Goal: Transaction & Acquisition: Purchase product/service

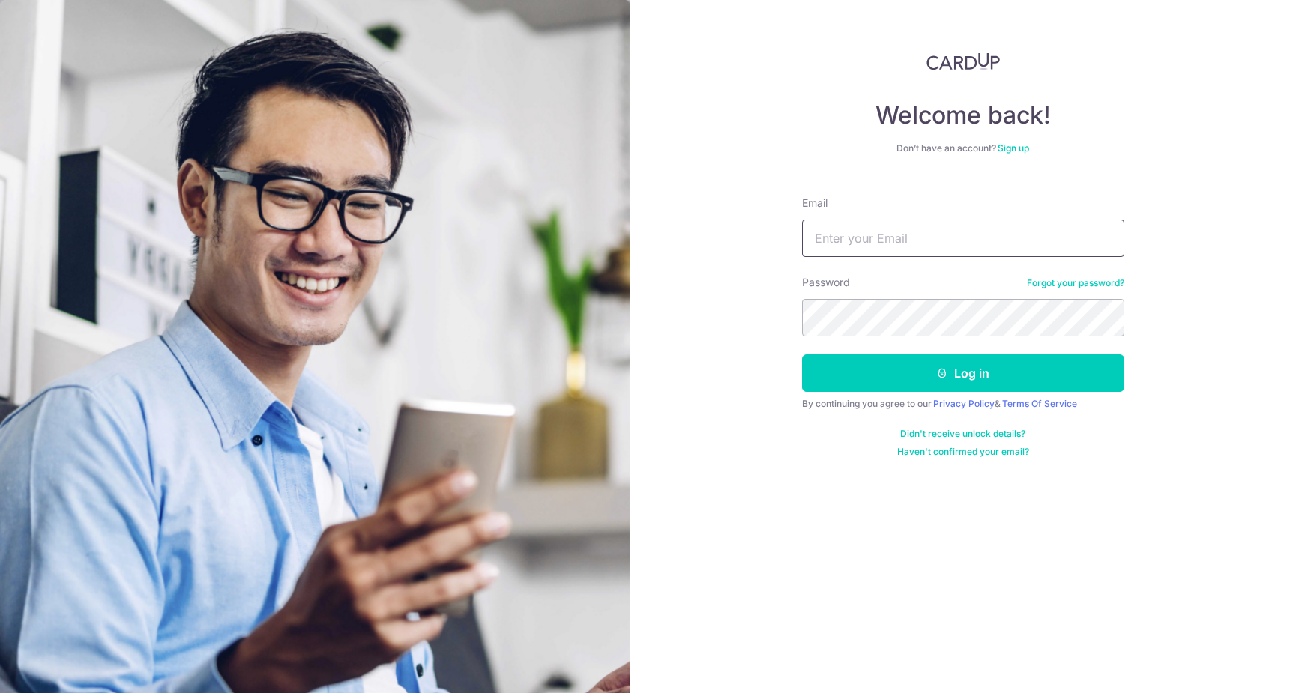
click at [860, 256] on input "Email" at bounding box center [963, 238] width 322 height 37
click at [1076, 280] on link "Forgot your password?" at bounding box center [1075, 283] width 97 height 12
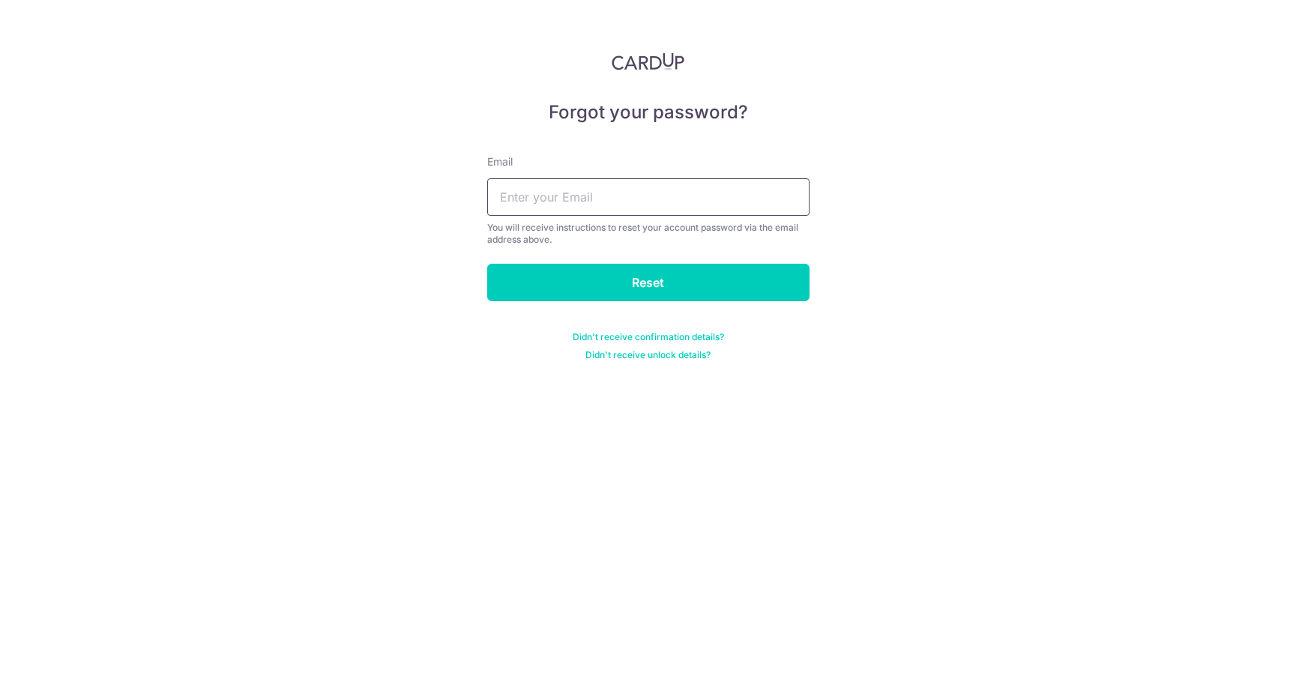
click at [685, 203] on input "text" at bounding box center [648, 196] width 322 height 37
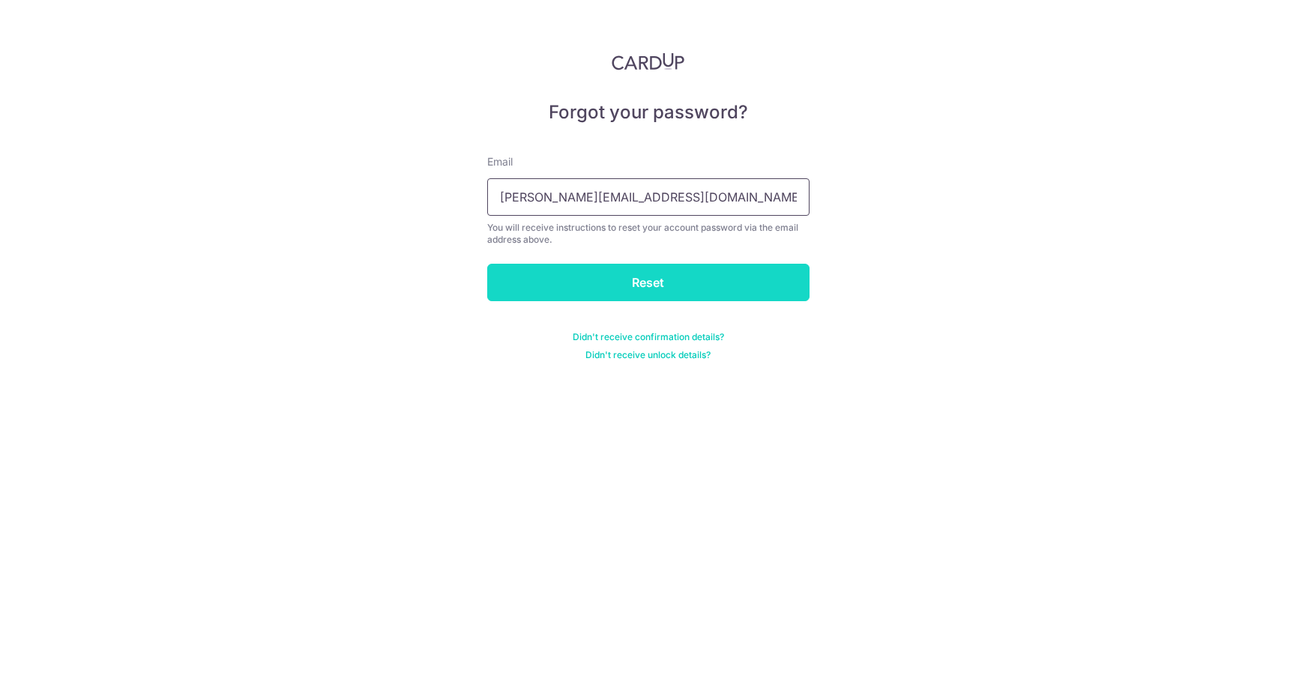
type input "[PERSON_NAME][EMAIL_ADDRESS][DOMAIN_NAME]"
click at [664, 278] on input "Reset" at bounding box center [648, 282] width 322 height 37
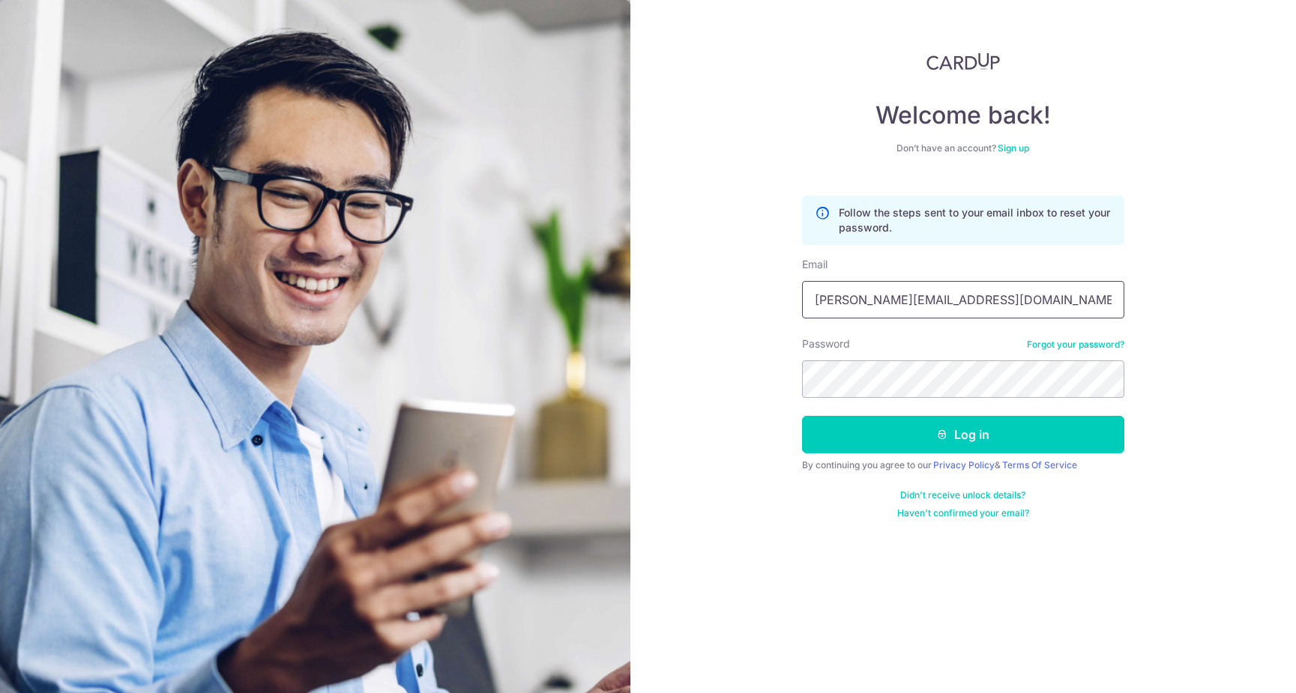
type input "[PERSON_NAME][EMAIL_ADDRESS][DOMAIN_NAME]"
click at [962, 435] on button "Log in" at bounding box center [963, 434] width 322 height 37
click at [1029, 438] on button "Log in" at bounding box center [963, 434] width 322 height 37
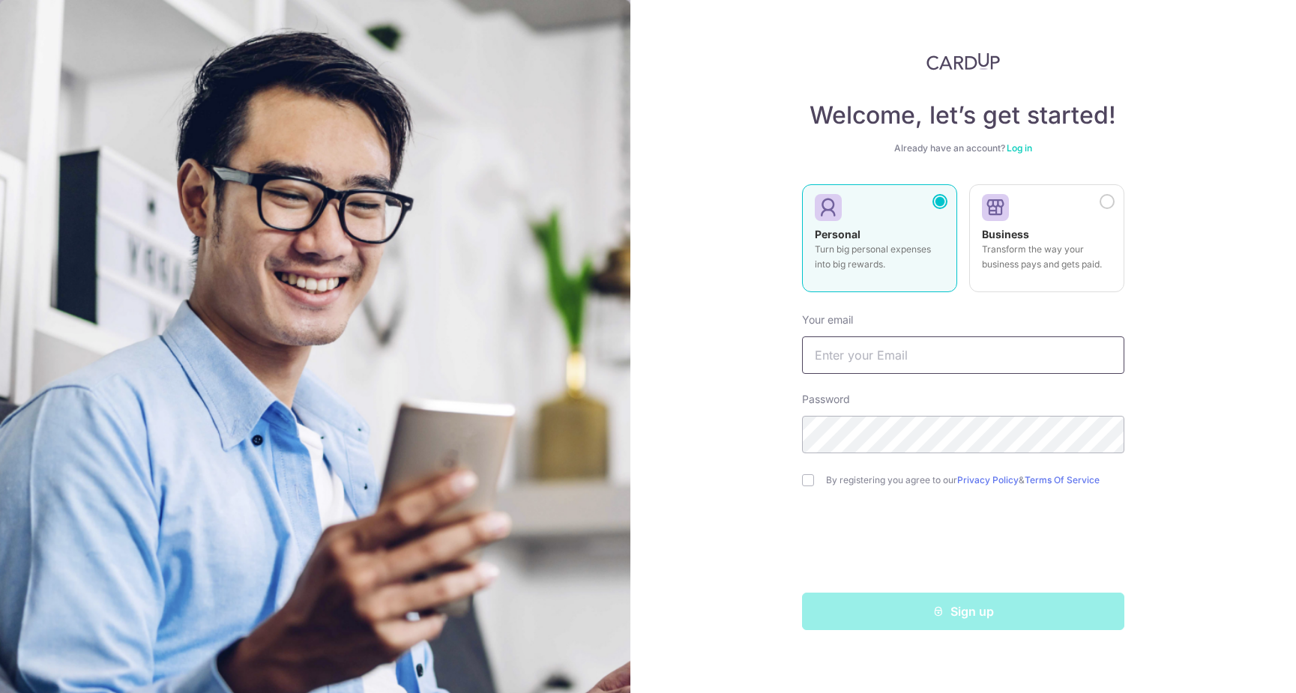
click at [939, 355] on input "text" at bounding box center [963, 355] width 322 height 37
type input "[PERSON_NAME][EMAIL_ADDRESS][DOMAIN_NAME]"
click at [806, 483] on input "checkbox" at bounding box center [808, 480] width 12 height 12
checkbox input "true"
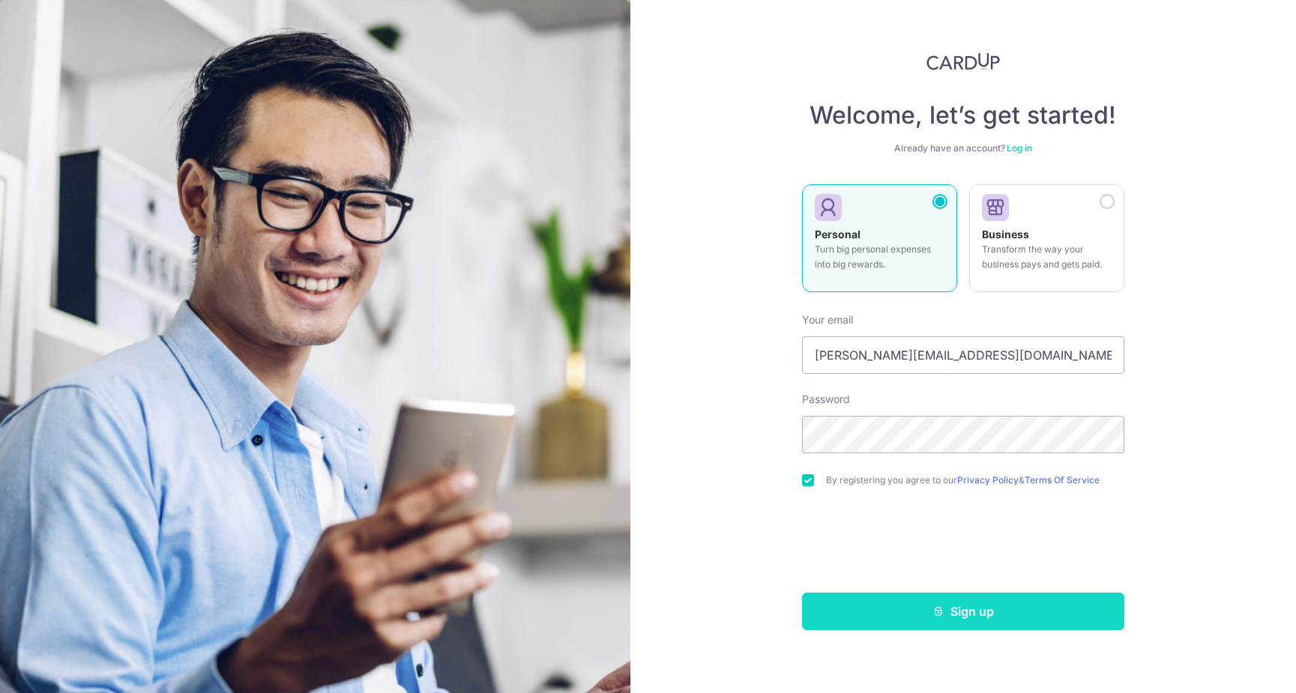
click at [976, 608] on button "Sign up" at bounding box center [963, 611] width 322 height 37
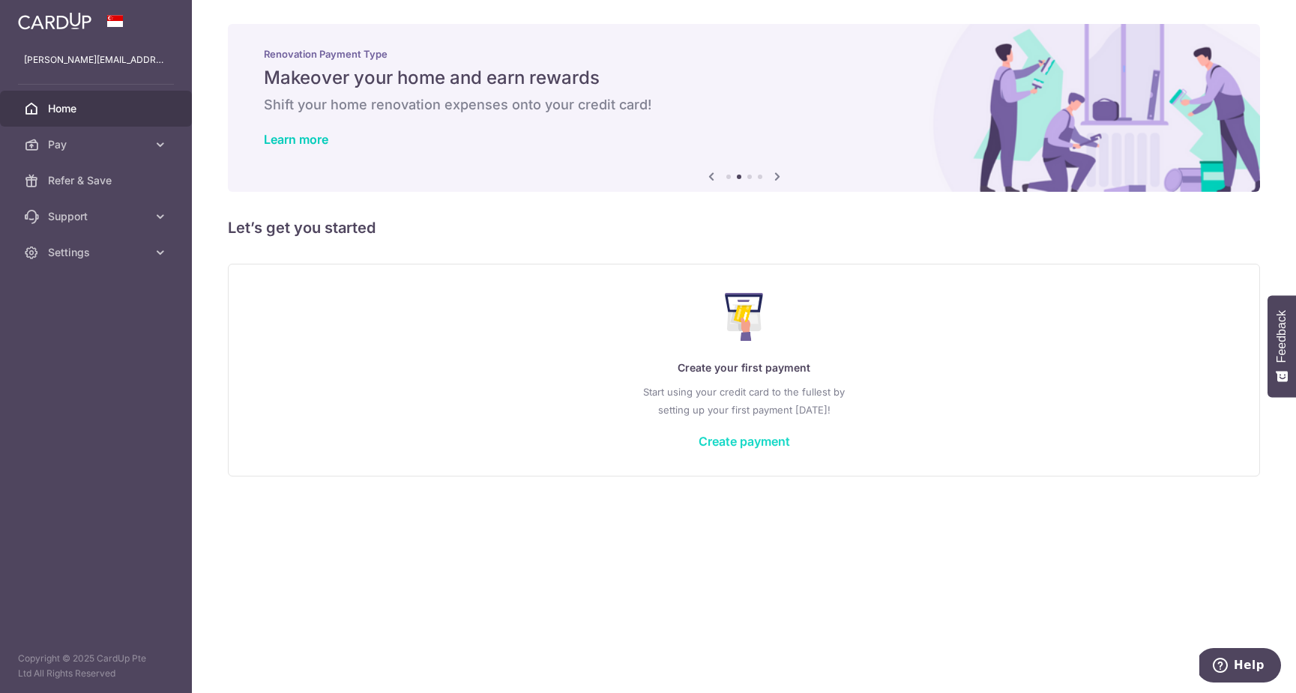
click at [738, 442] on link "Create payment" at bounding box center [744, 441] width 91 height 15
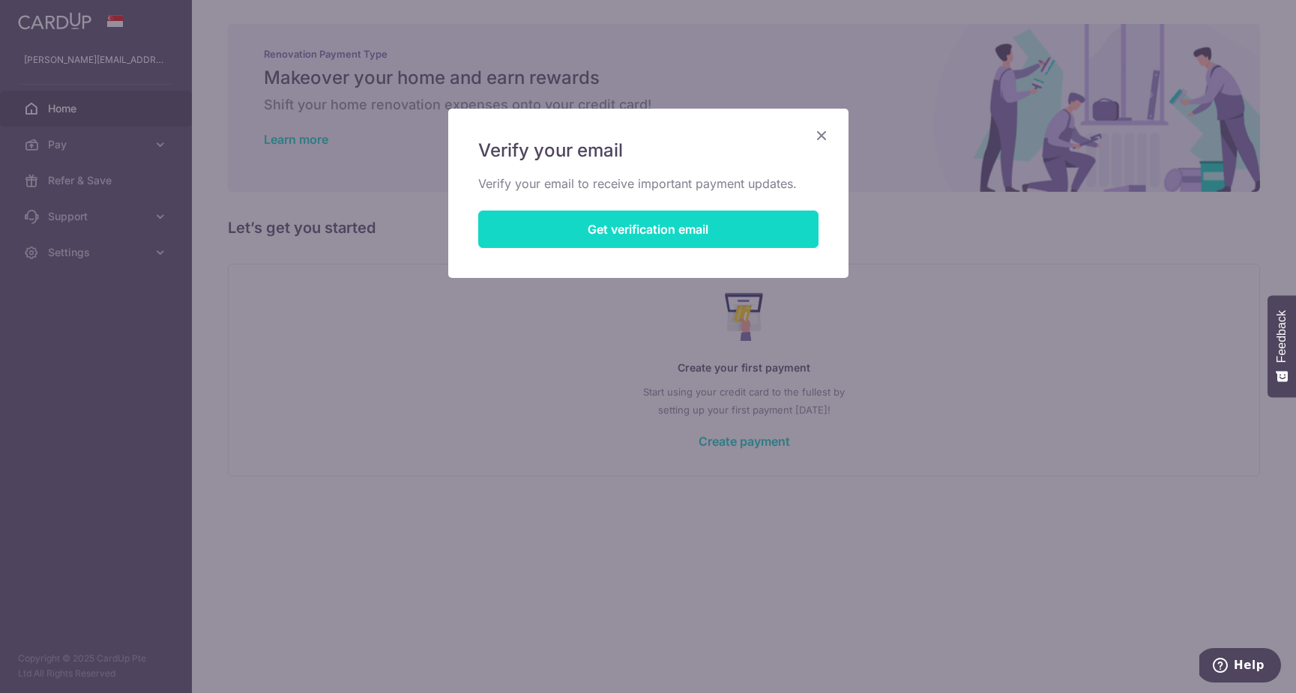
click at [664, 232] on button "Get verification email" at bounding box center [648, 229] width 340 height 37
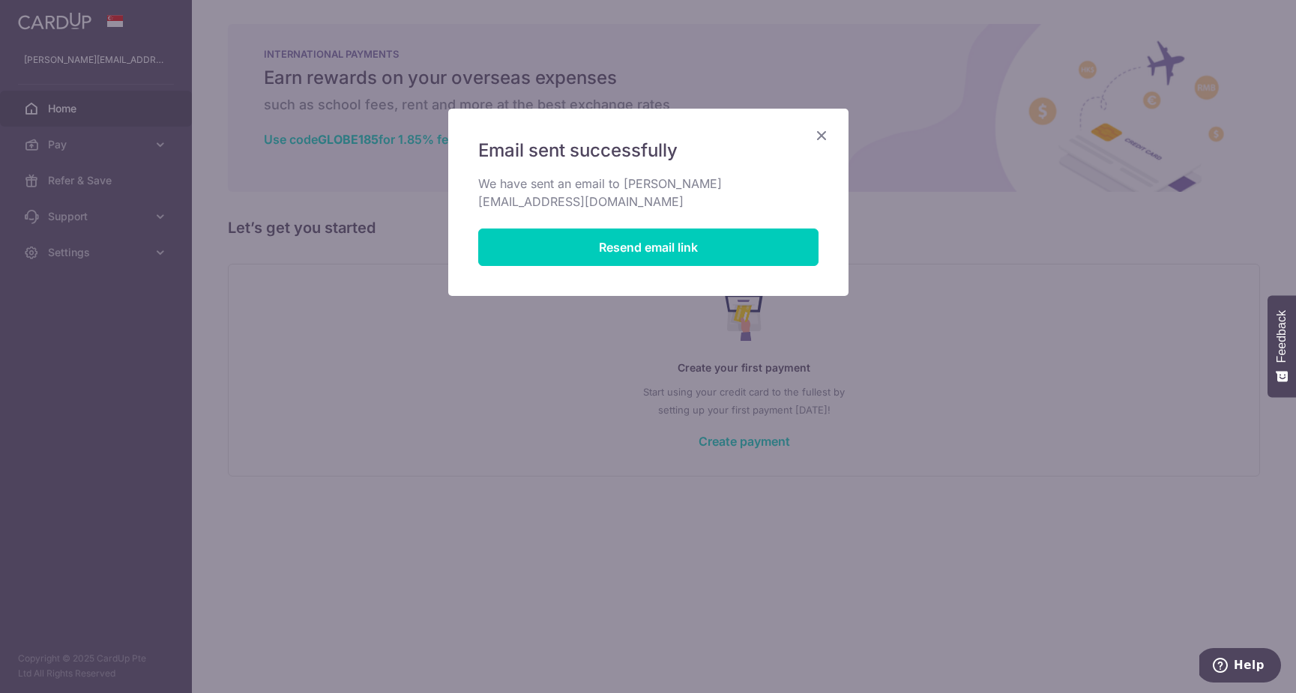
click at [820, 129] on icon "Close" at bounding box center [821, 135] width 18 height 19
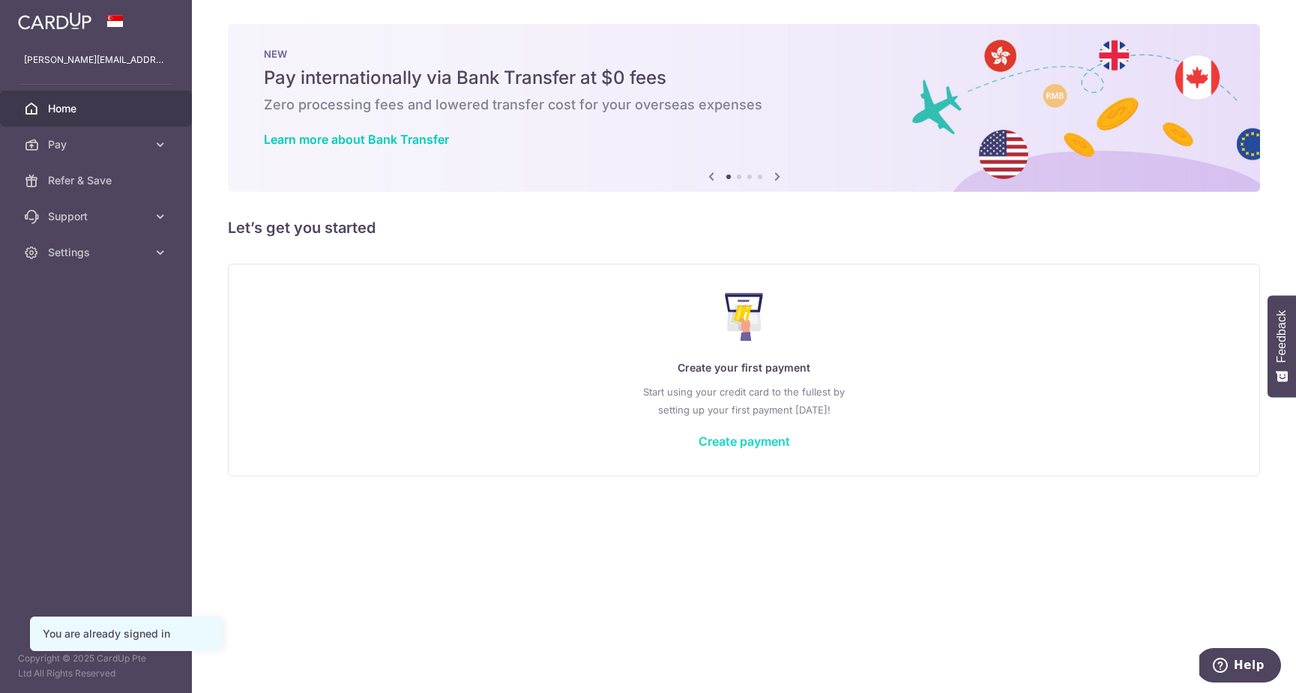
click at [759, 447] on link "Create payment" at bounding box center [744, 441] width 91 height 15
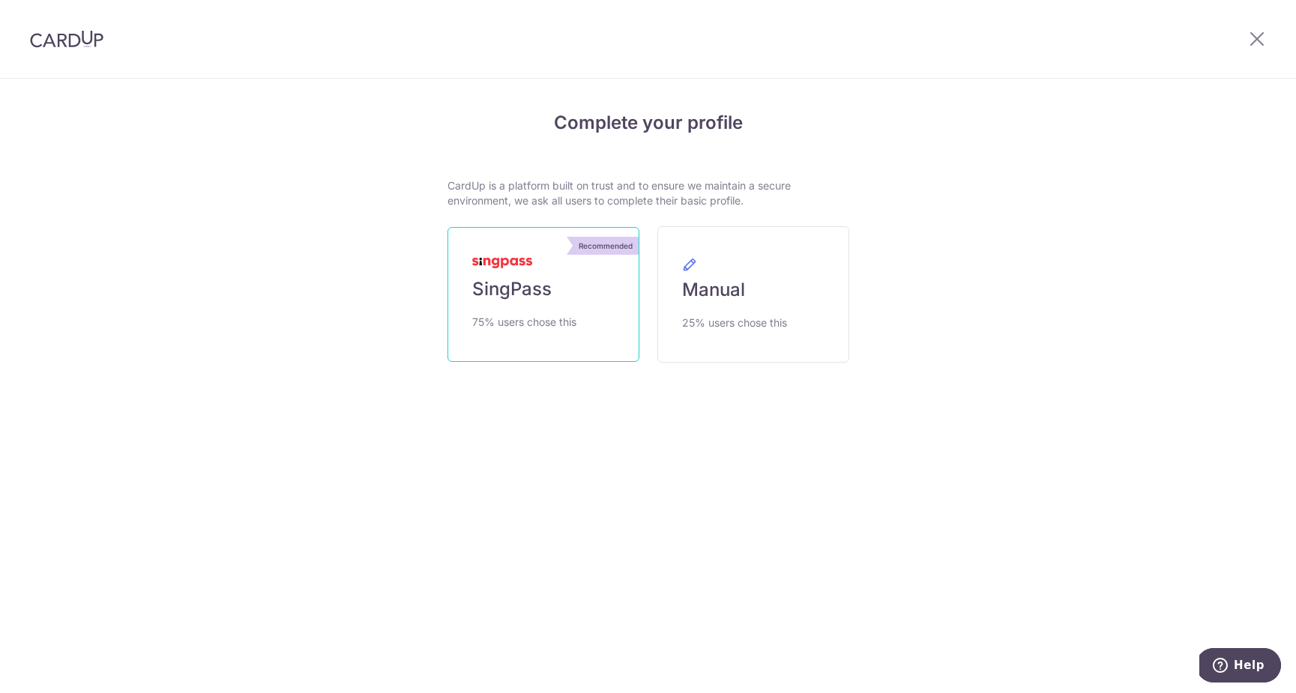
click at [519, 282] on span "SingPass" at bounding box center [511, 289] width 79 height 24
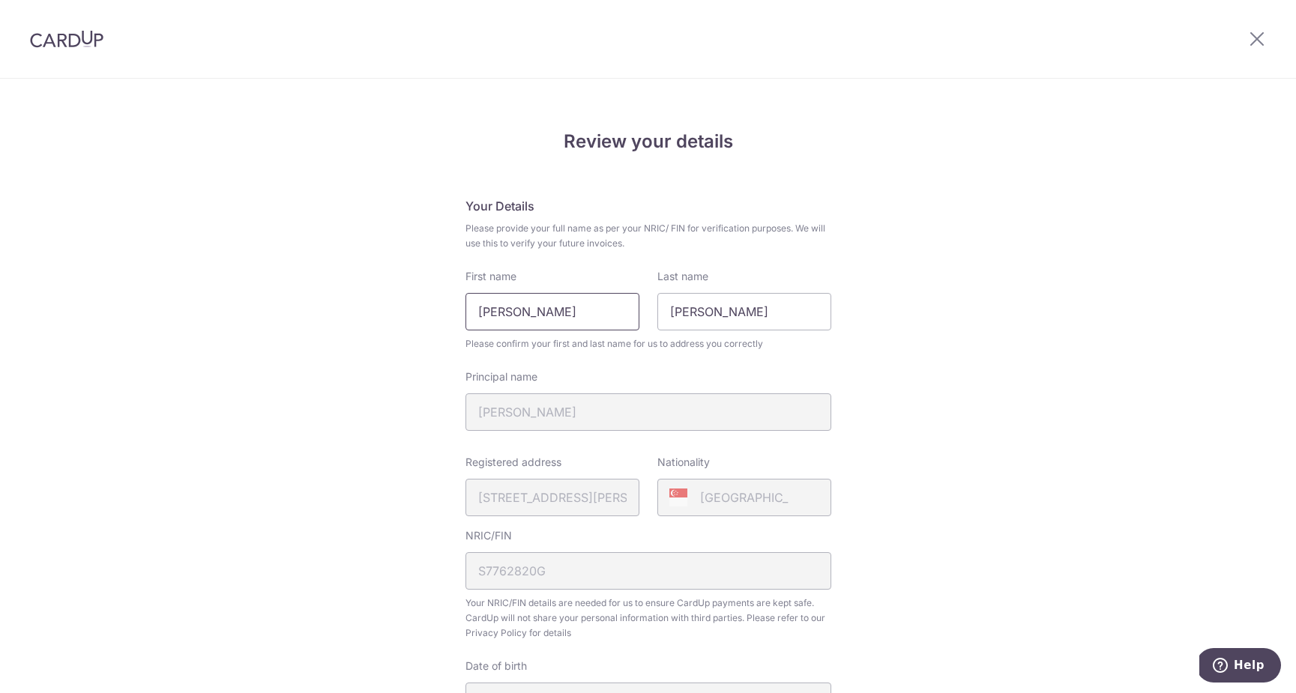
drag, startPoint x: 559, startPoint y: 310, endPoint x: 614, endPoint y: 310, distance: 54.7
click at [614, 310] on input "Conradino Tiu Trinidad" at bounding box center [552, 311] width 174 height 37
click at [479, 312] on input "Conradino Tiu" at bounding box center [552, 311] width 174 height 37
type input "[PERSON_NAME]"
paste input "[GEOGRAPHIC_DATA]"
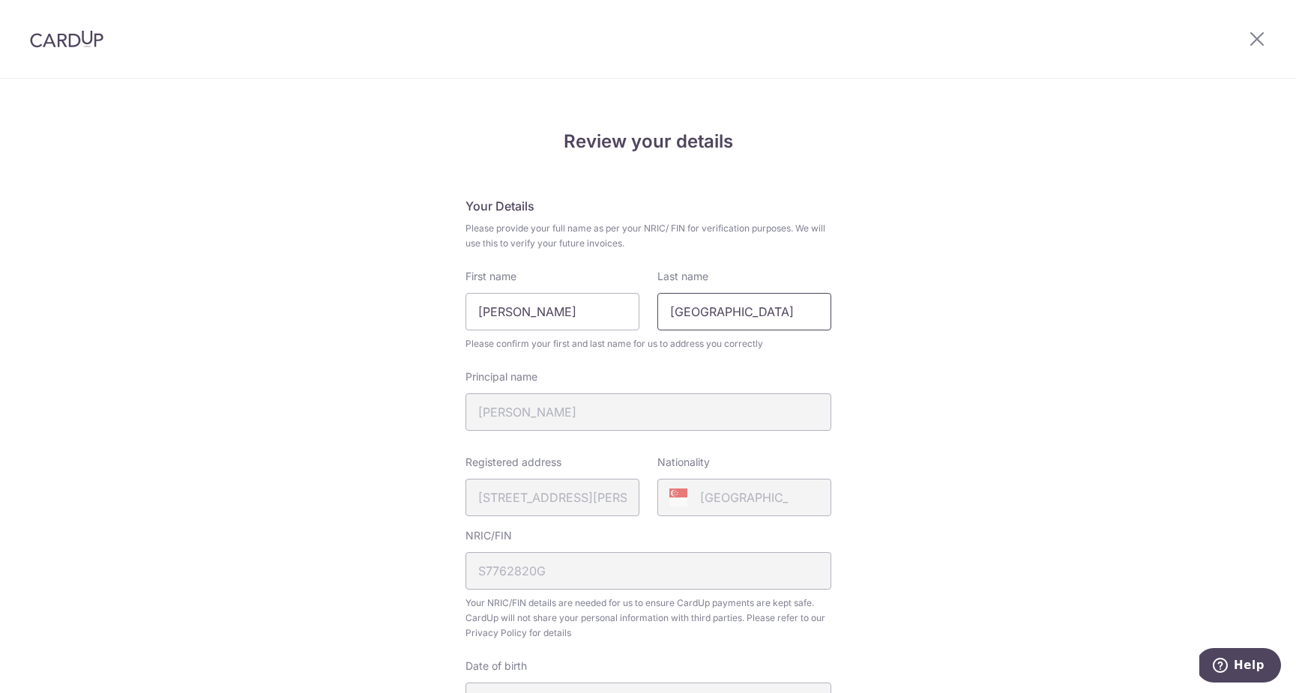
type input "[GEOGRAPHIC_DATA]"
click at [914, 424] on div "Review your details Your Details Please provide your full name as per your NRIC…" at bounding box center [648, 594] width 1296 height 1031
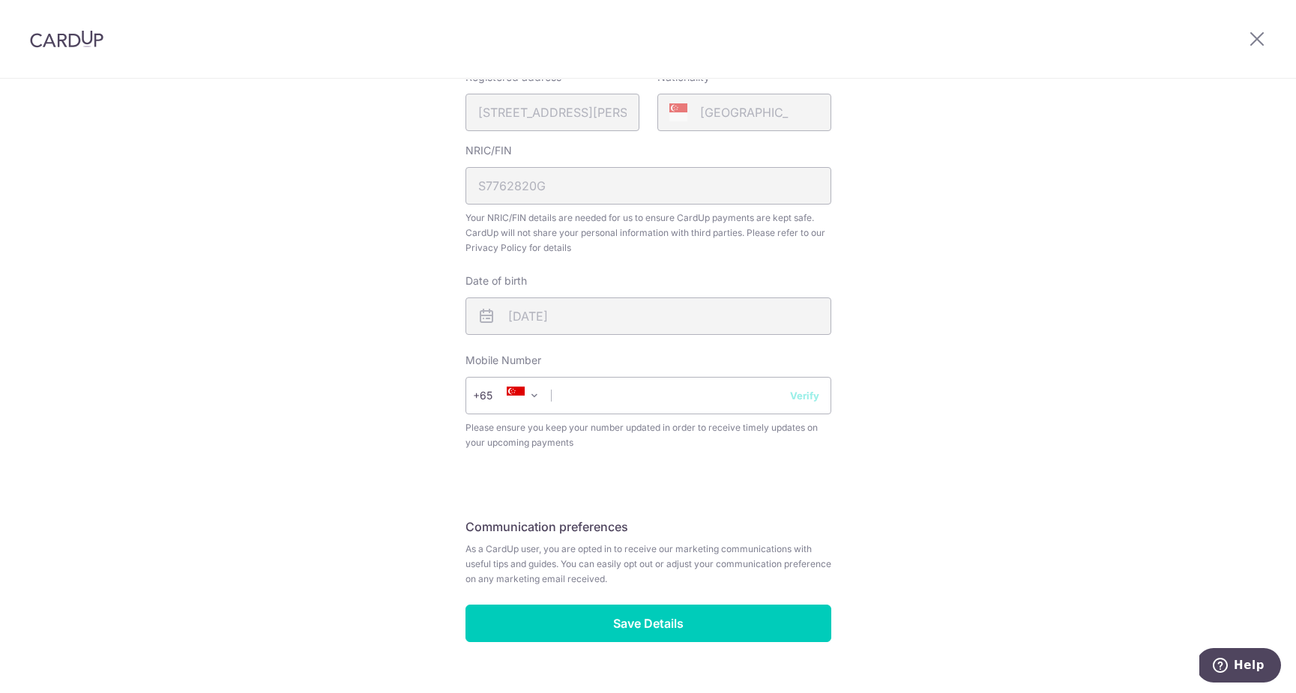
scroll to position [394, 0]
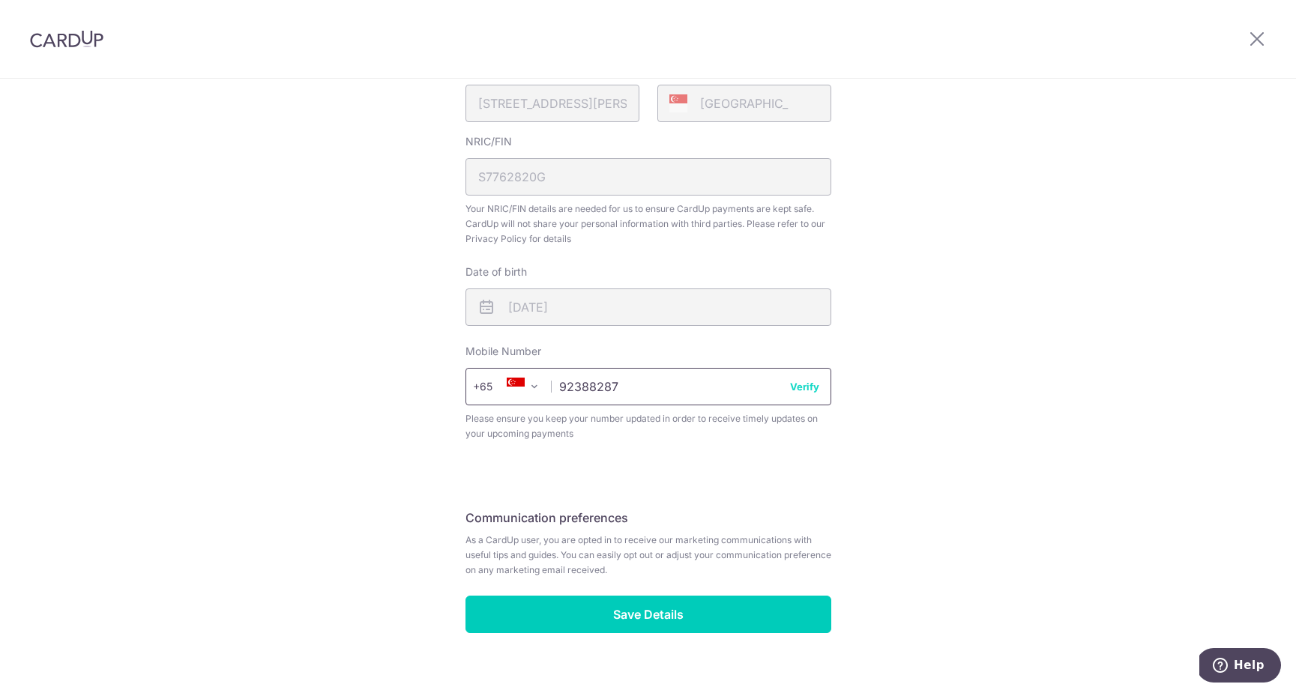
click at [803, 394] on input "92388287" at bounding box center [648, 386] width 366 height 37
type input "92388287"
click at [807, 386] on button "Verify" at bounding box center [804, 386] width 29 height 15
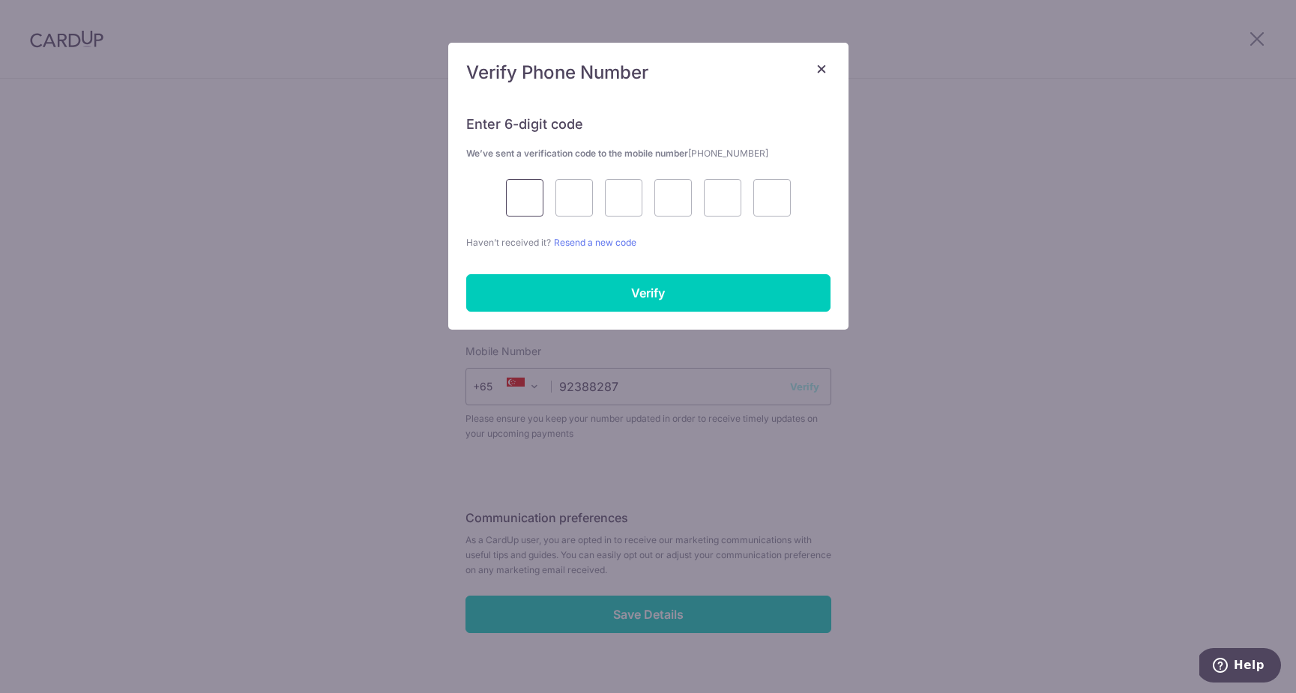
click at [526, 206] on input "text" at bounding box center [524, 197] width 37 height 37
type input "2"
type input "6"
type input "5"
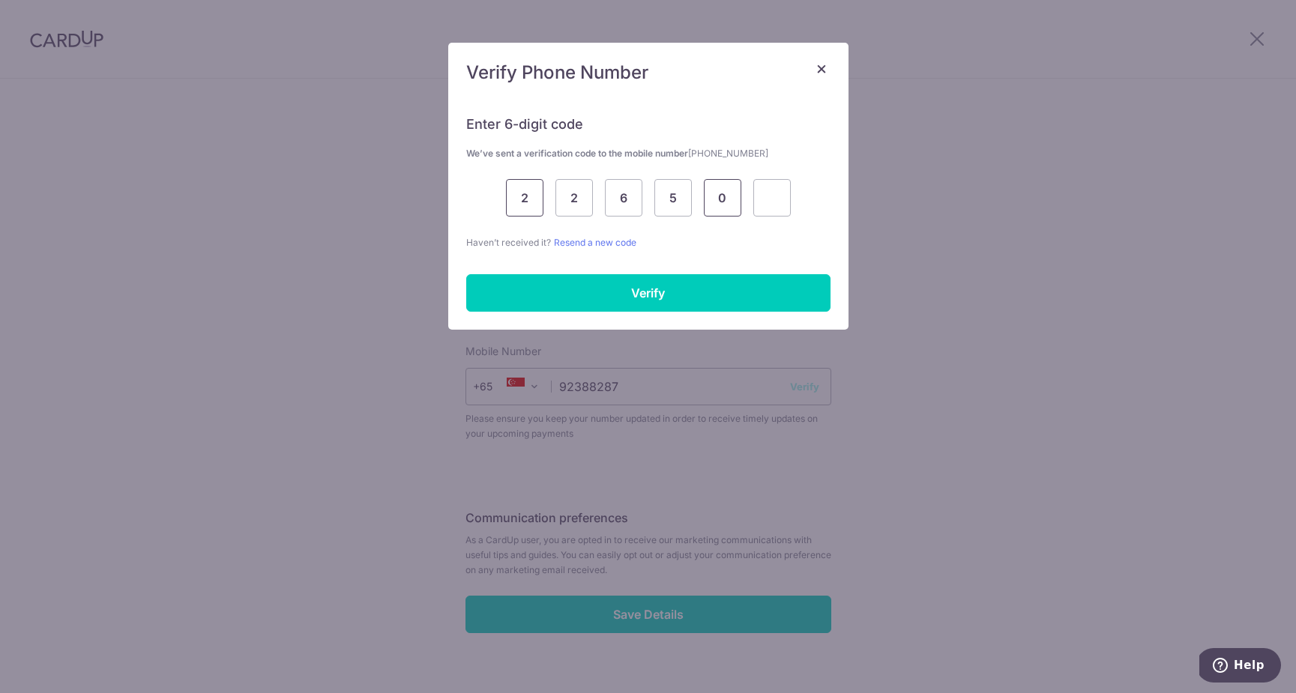
type input "0"
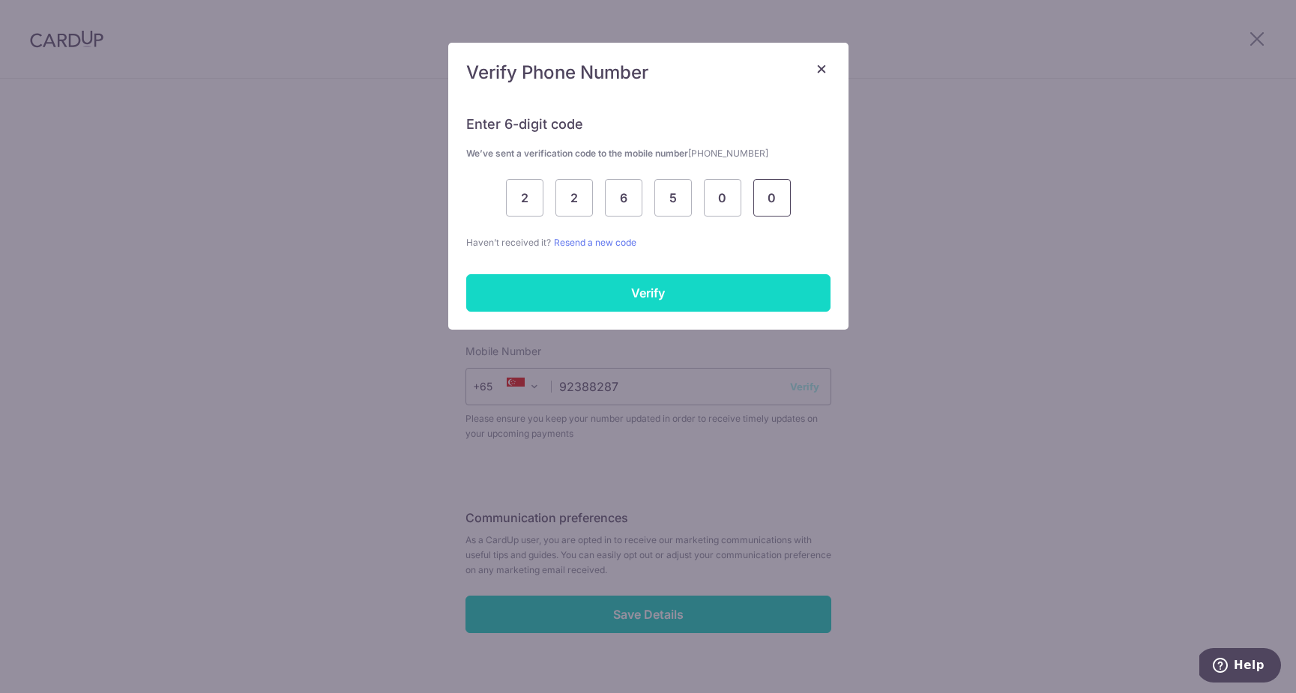
type input "0"
click at [618, 292] on input "Verify" at bounding box center [648, 292] width 364 height 37
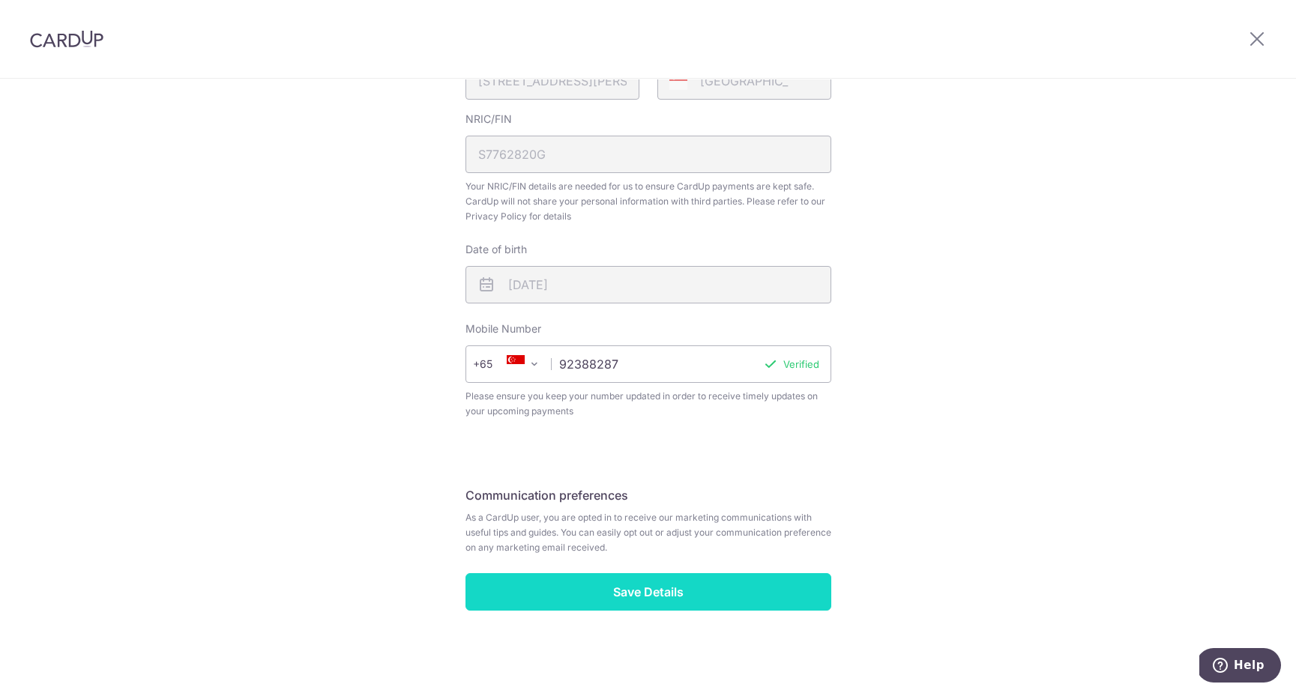
scroll to position [417, 0]
click at [691, 596] on input "Save Details" at bounding box center [648, 591] width 366 height 37
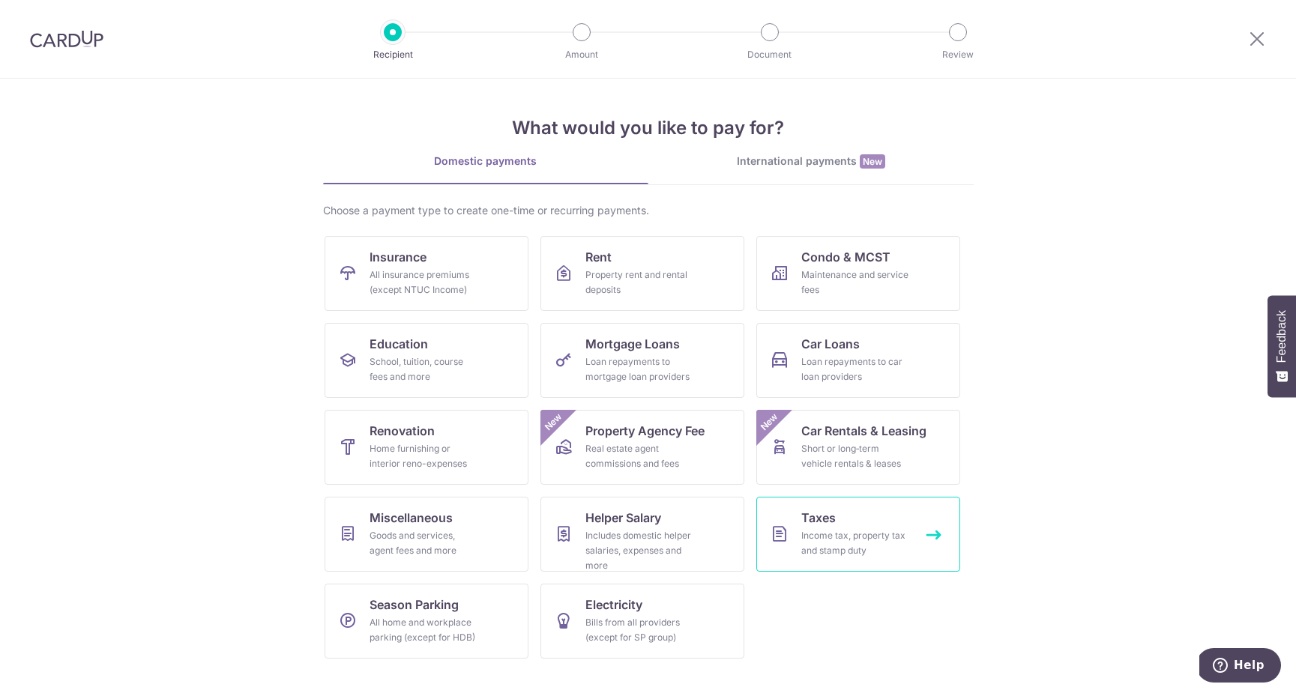
click at [850, 528] on div "Income tax, property tax and stamp duty" at bounding box center [855, 543] width 108 height 30
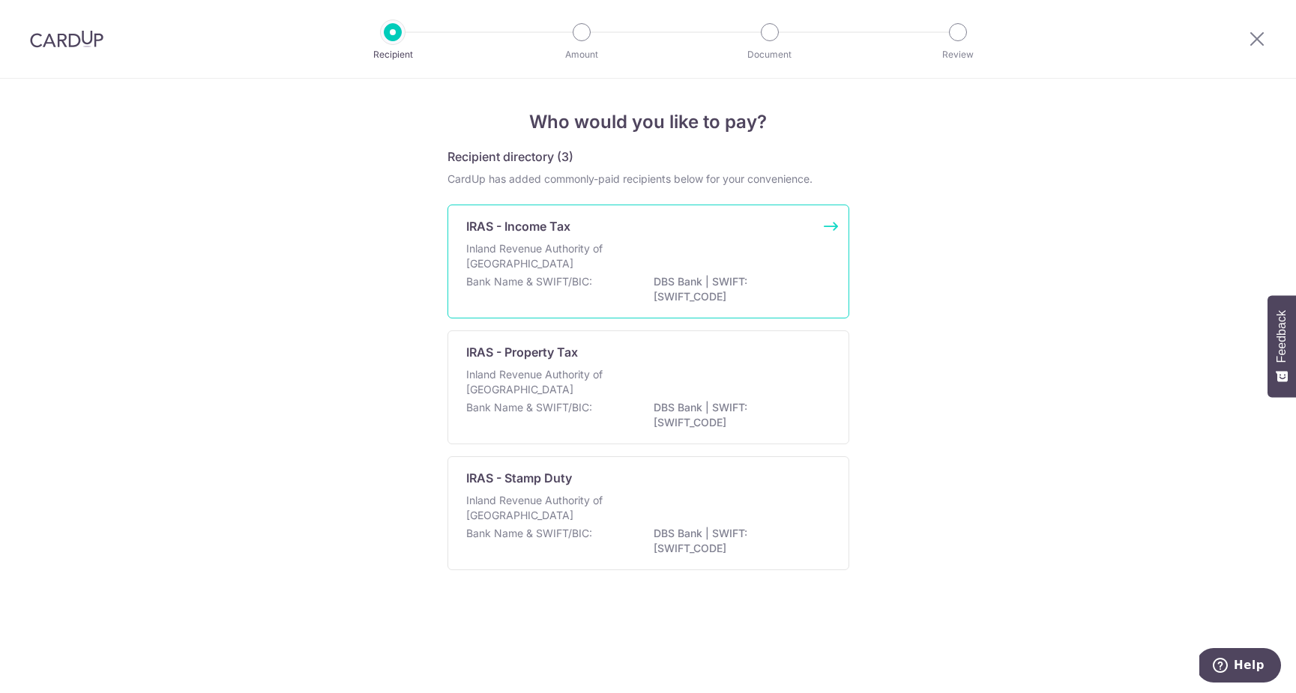
click at [576, 247] on p "Inland Revenue Authority of Singapore" at bounding box center [545, 256] width 159 height 30
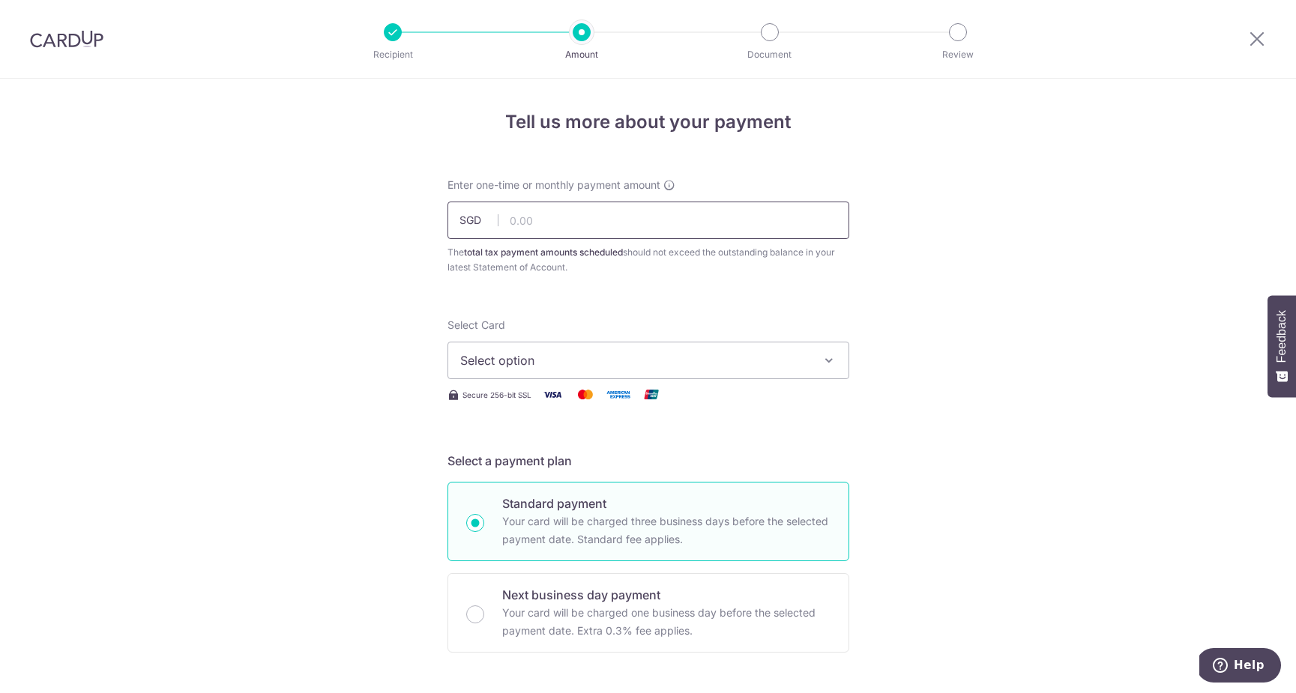
click at [598, 220] on input "text" at bounding box center [648, 220] width 402 height 37
type input "5,201.02"
click at [839, 357] on button "Select option" at bounding box center [648, 360] width 402 height 37
click at [543, 399] on span "Add credit card" at bounding box center [661, 402] width 349 height 15
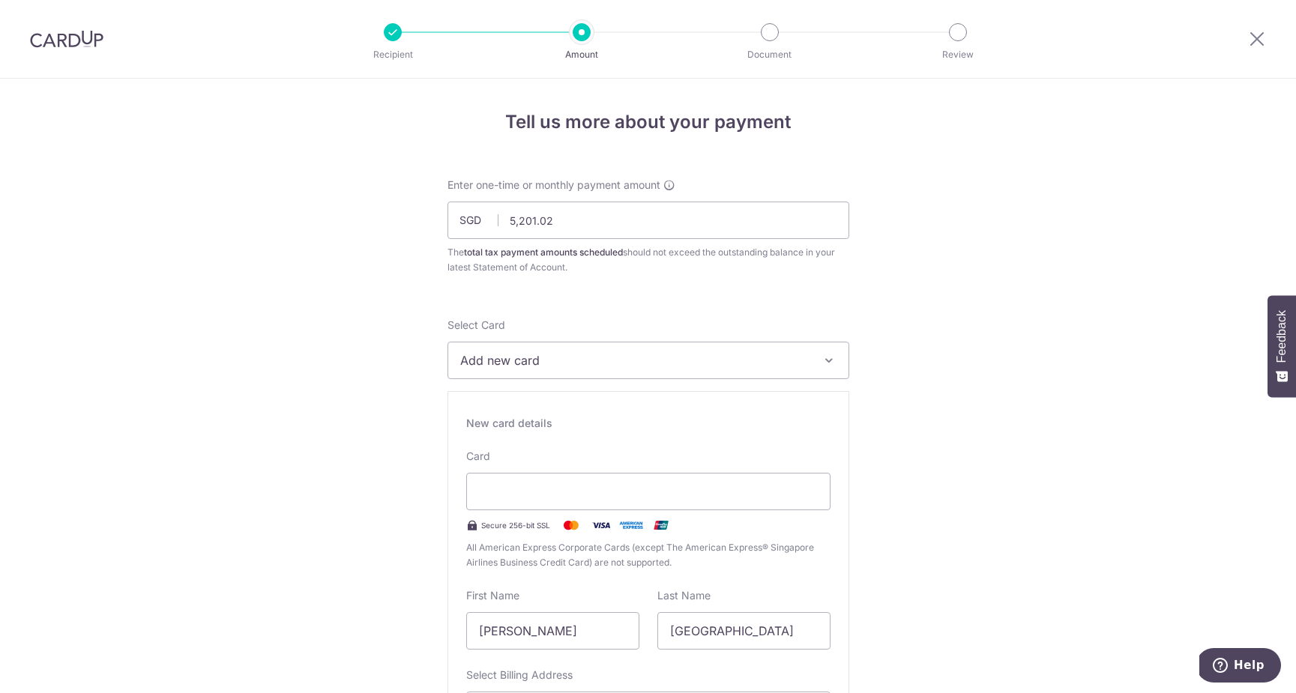
click at [603, 361] on span "Add new card" at bounding box center [634, 361] width 349 height 18
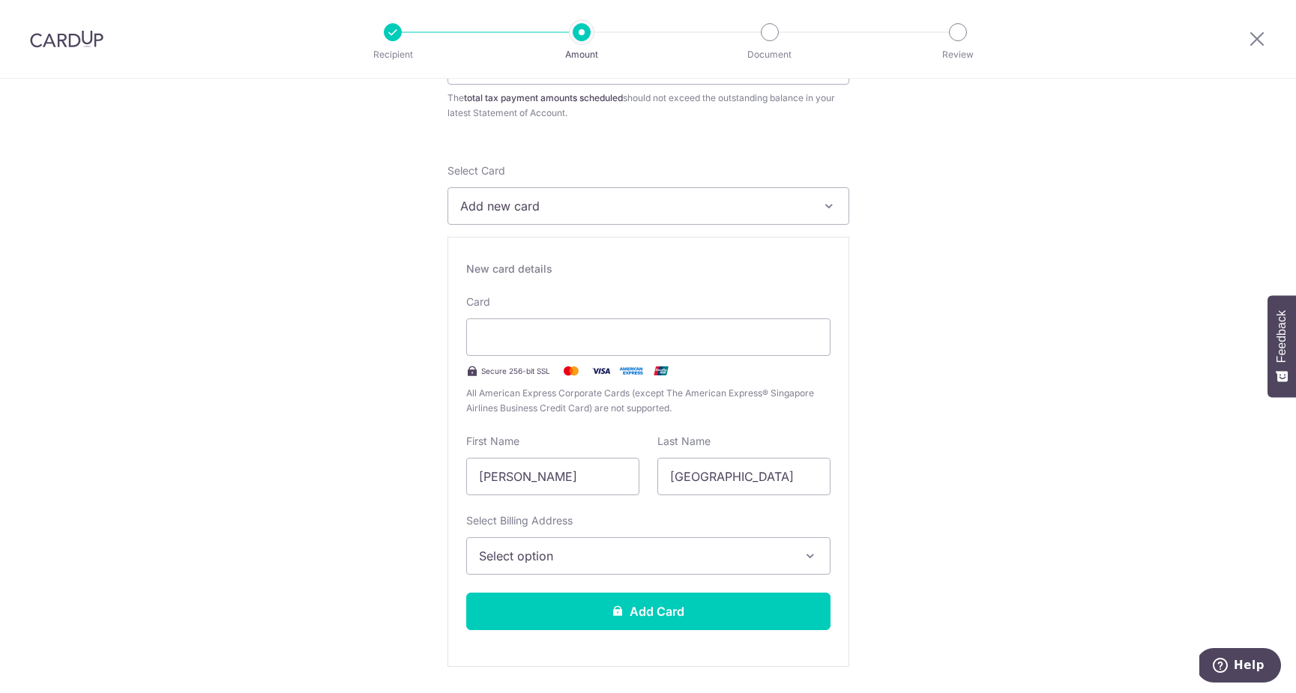
scroll to position [156, 0]
drag, startPoint x: 627, startPoint y: 478, endPoint x: 534, endPoint y: 477, distance: 93.0
click at [534, 477] on input "[PERSON_NAME]" at bounding box center [552, 474] width 173 height 37
type input "[PERSON_NAME]"
click at [594, 553] on span "Select option" at bounding box center [635, 555] width 312 height 18
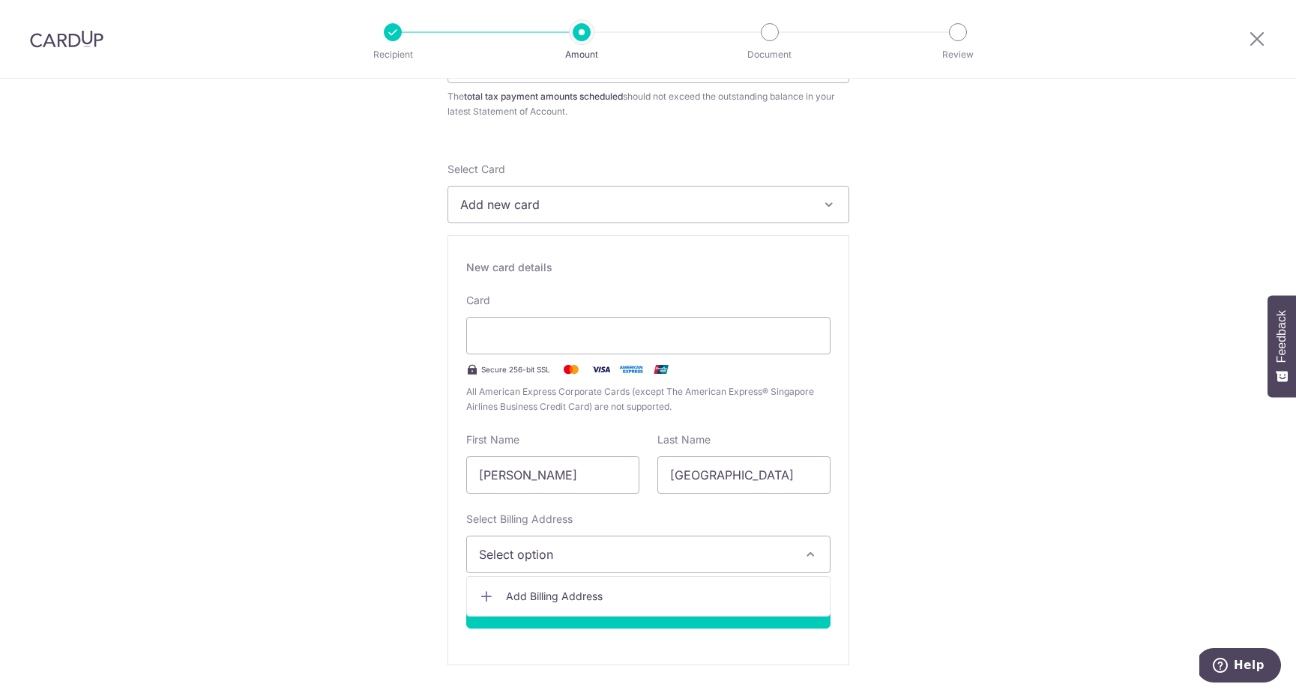
click at [613, 593] on span "Add Billing Address" at bounding box center [662, 596] width 312 height 15
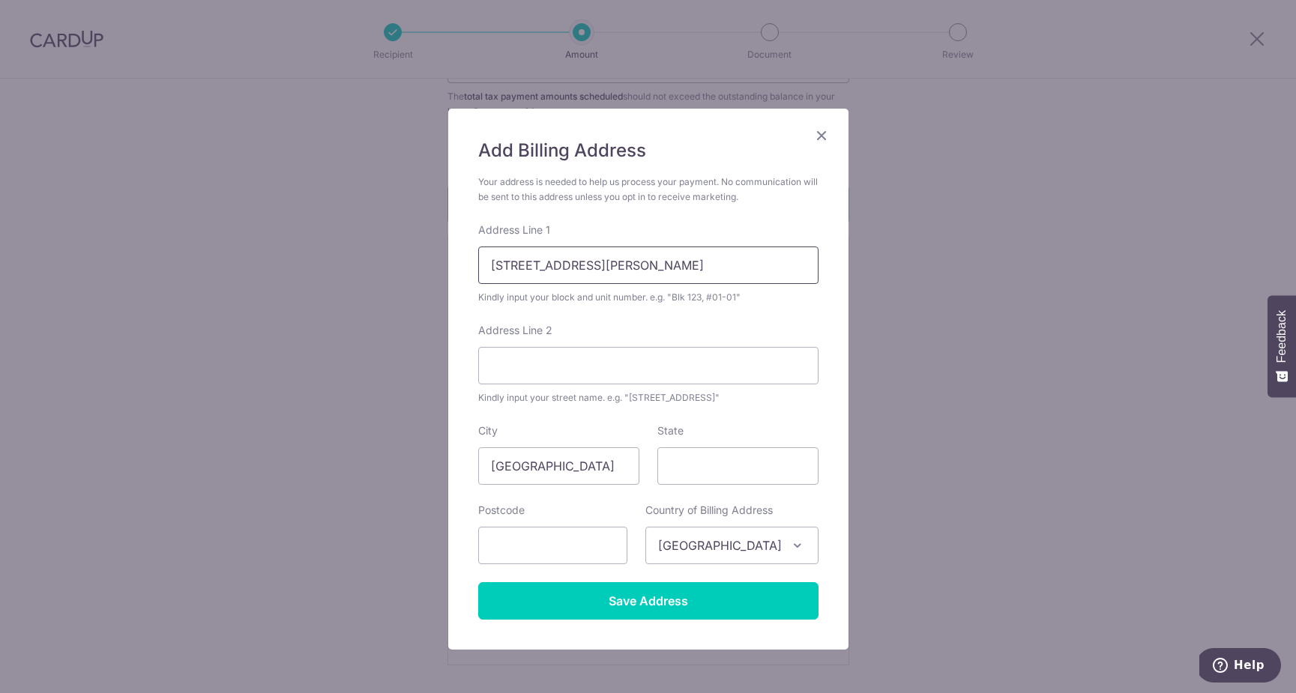
type input "493 Yio Chu Kang Road, 02-02"
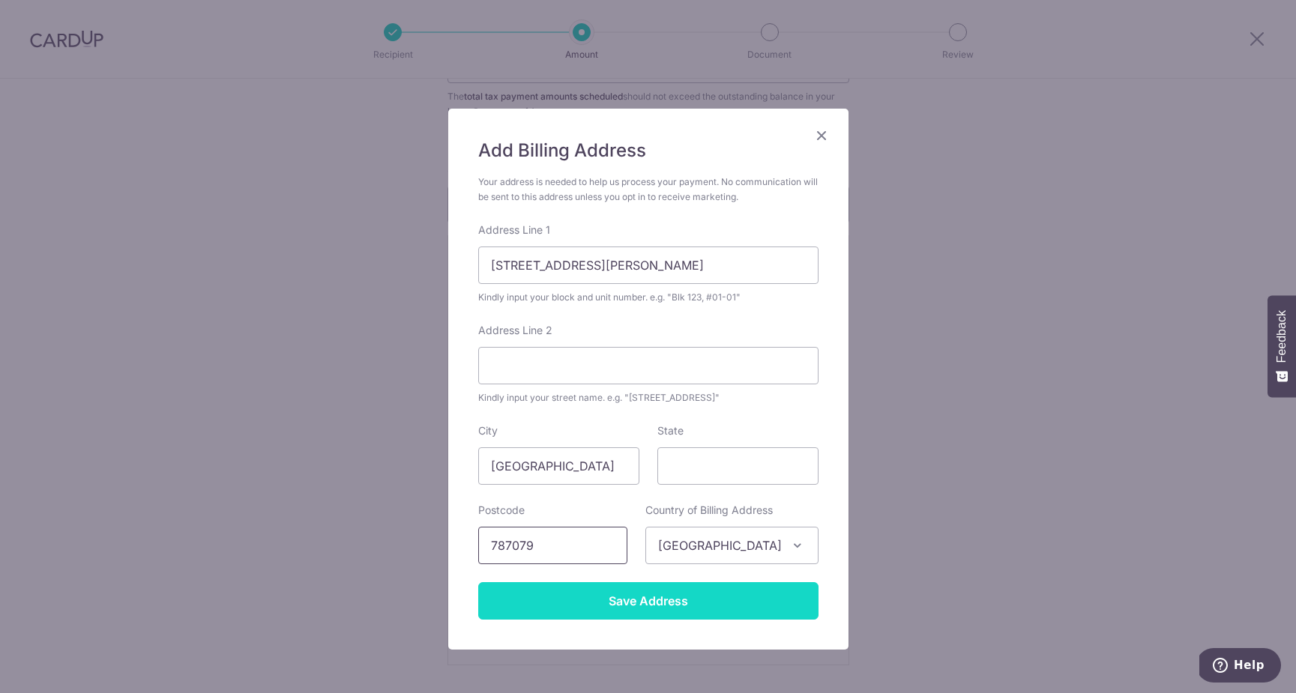
type input "787079"
click at [707, 611] on input "Save Address" at bounding box center [648, 600] width 340 height 37
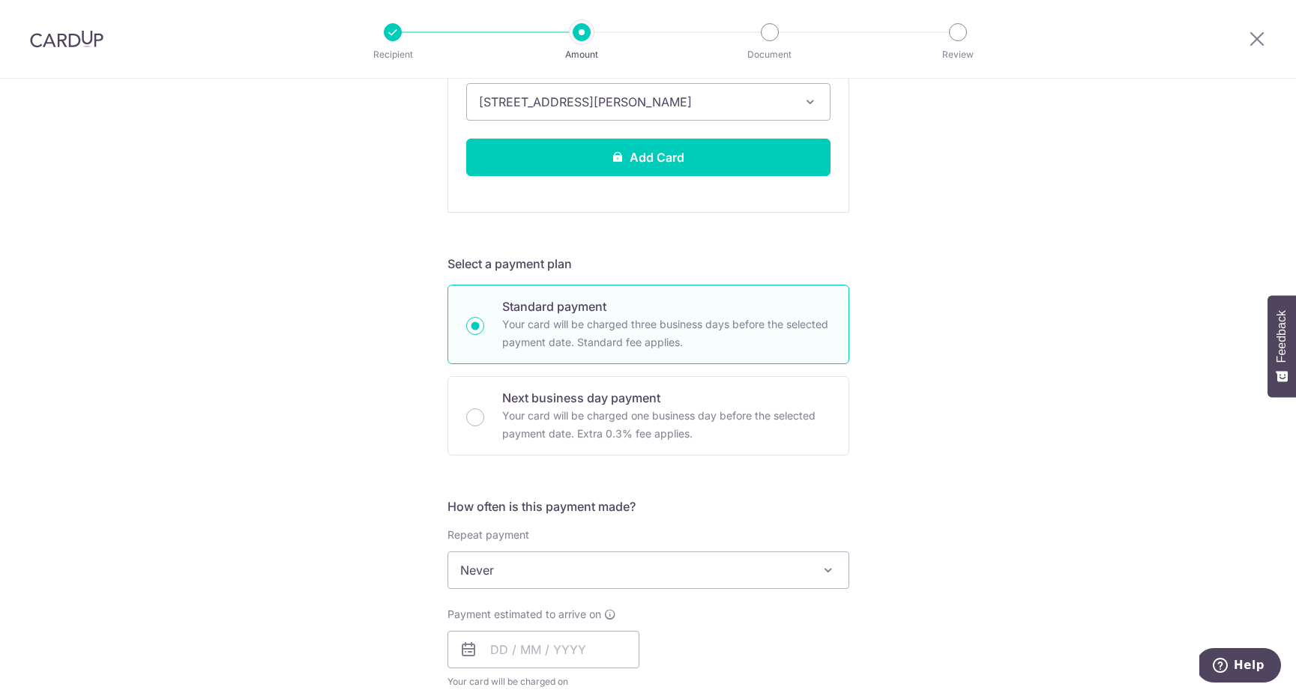
scroll to position [608, 0]
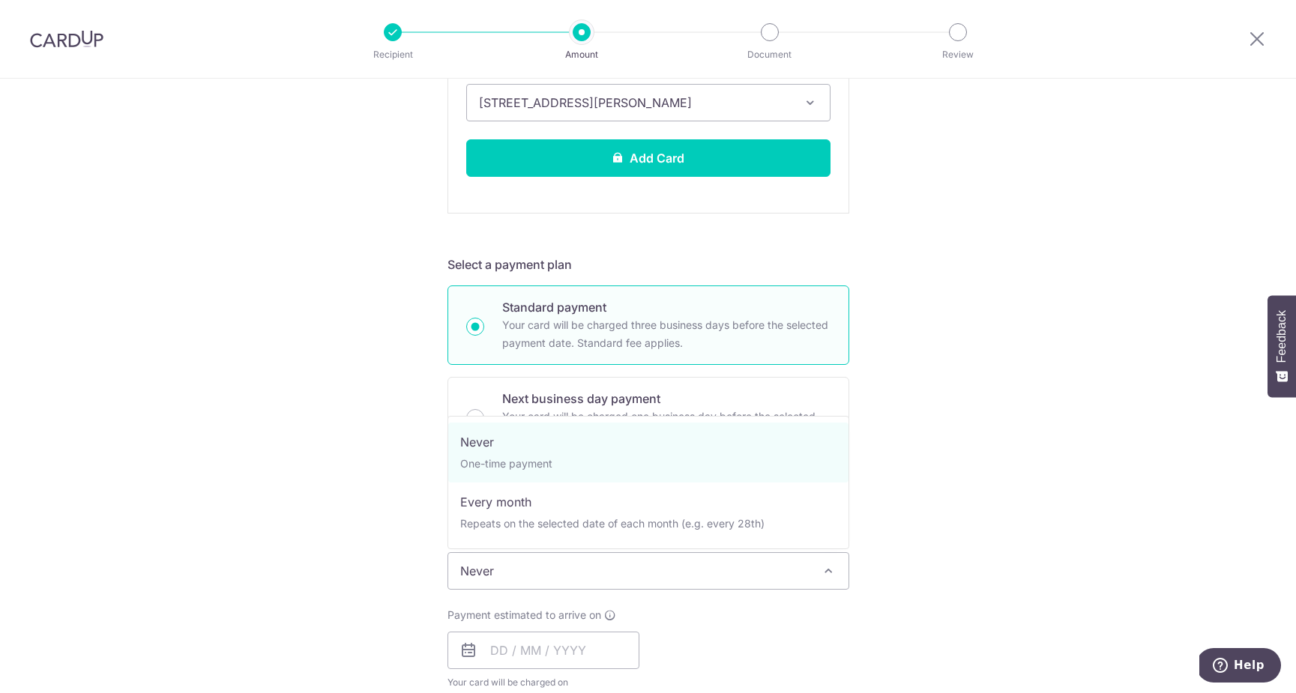
click at [812, 567] on span "Never" at bounding box center [648, 571] width 400 height 36
click at [925, 511] on div "Tell us more about your payment Enter one-time or monthly payment amount SGD 5,…" at bounding box center [648, 372] width 1296 height 1803
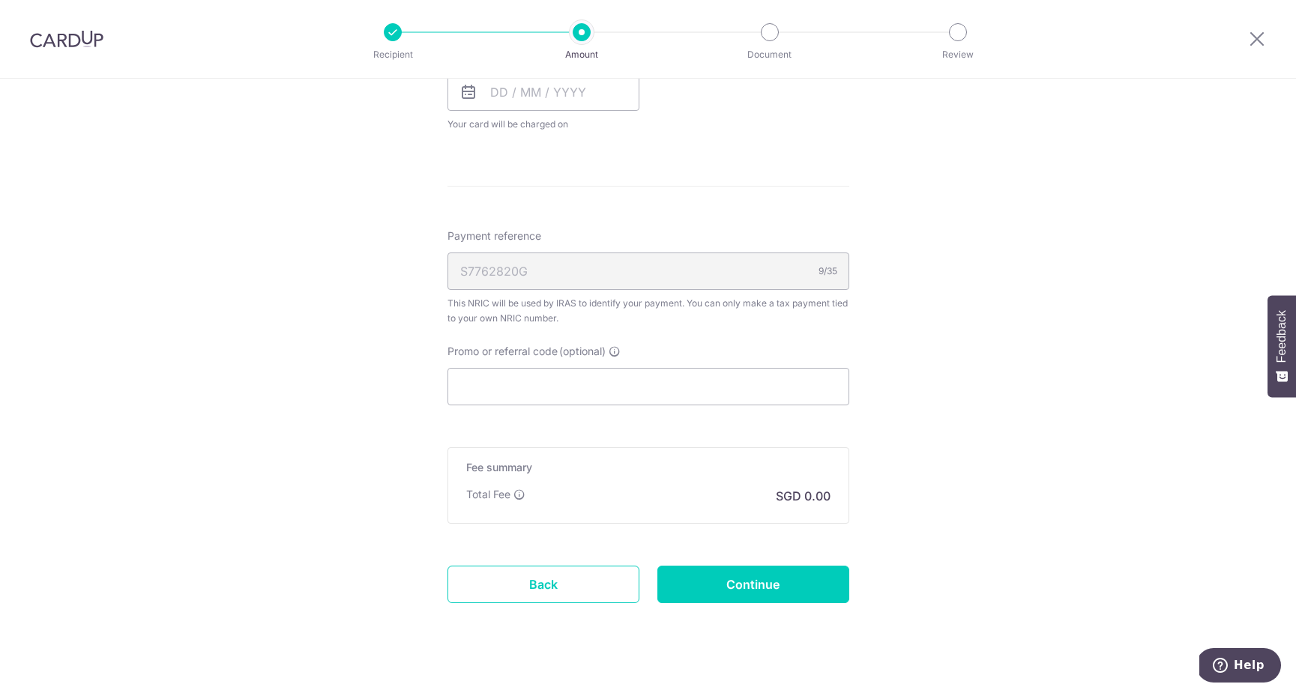
scroll to position [1168, 0]
click at [633, 387] on input "Promo or referral code (optional)" at bounding box center [648, 385] width 402 height 37
paste input "VTAX25ONE"
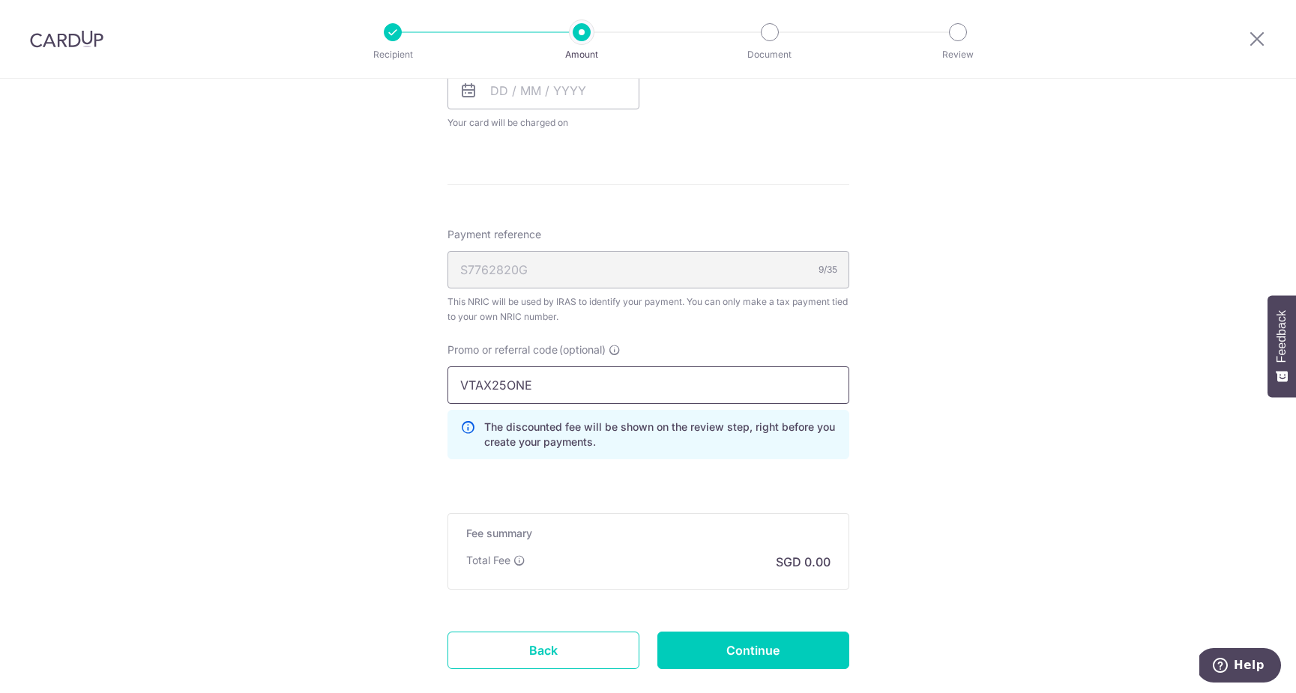
type input "VTAX25ONE"
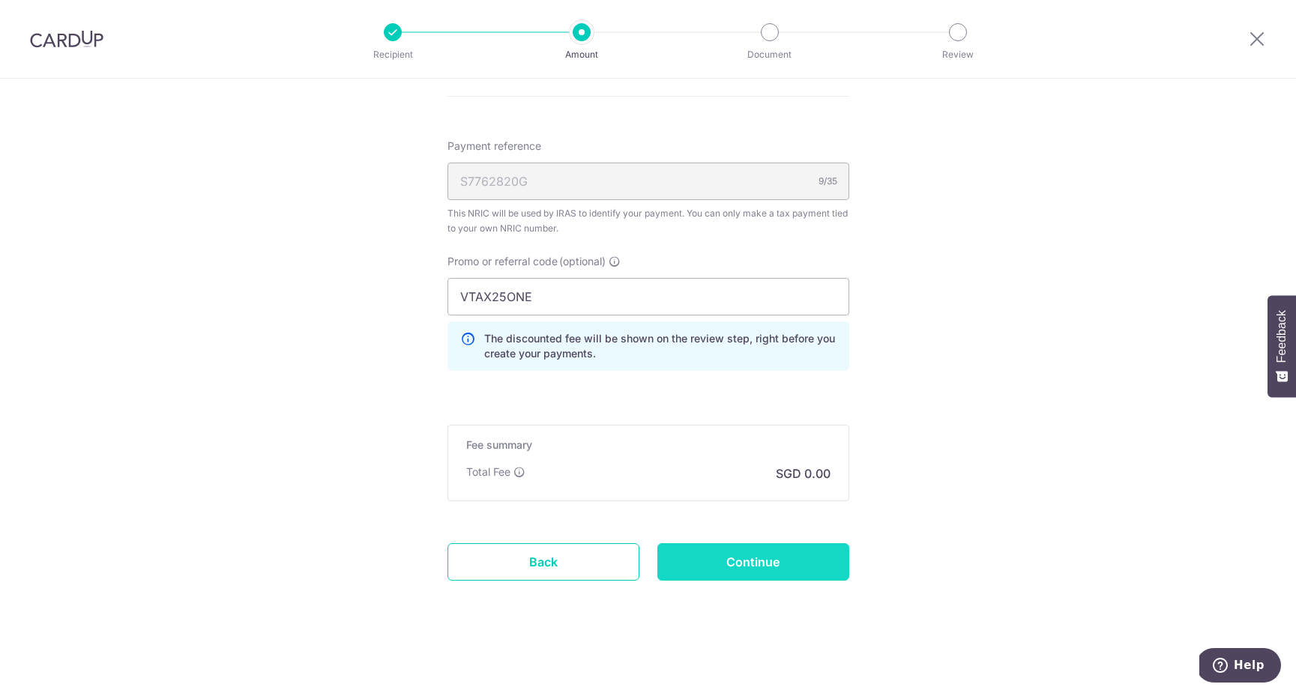
scroll to position [1256, 0]
click at [779, 563] on input "Continue" at bounding box center [753, 561] width 192 height 37
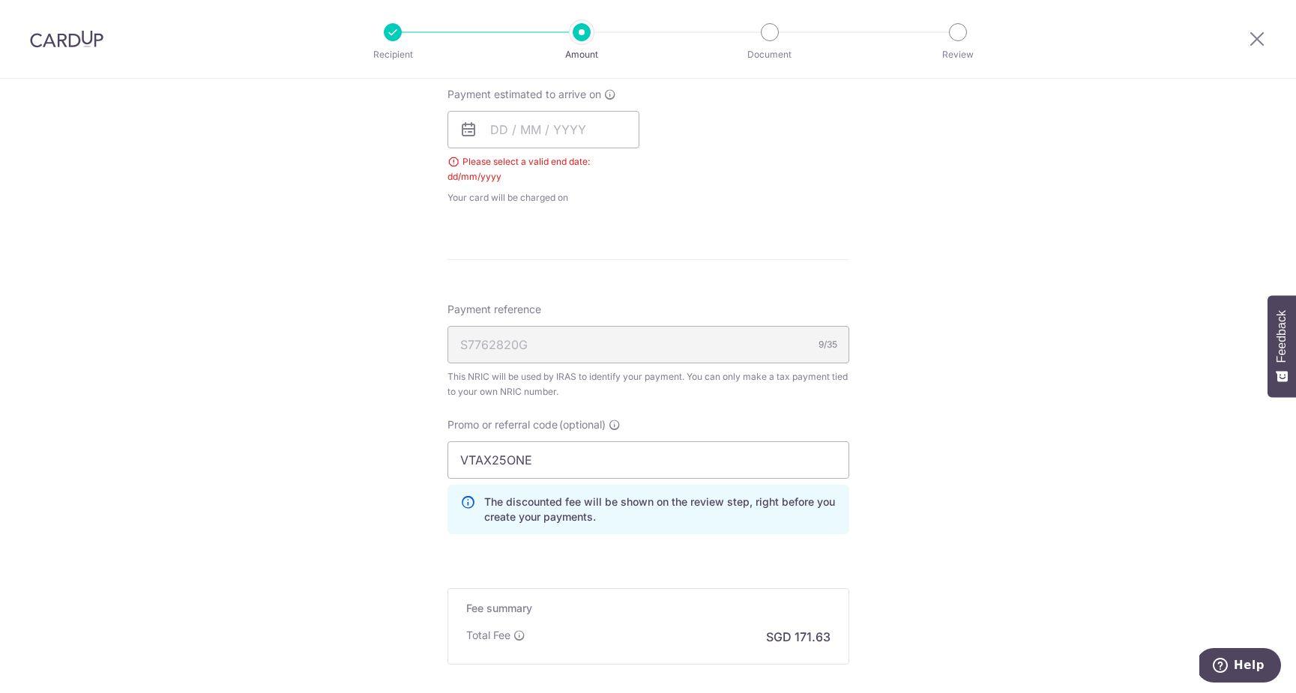
scroll to position [340, 0]
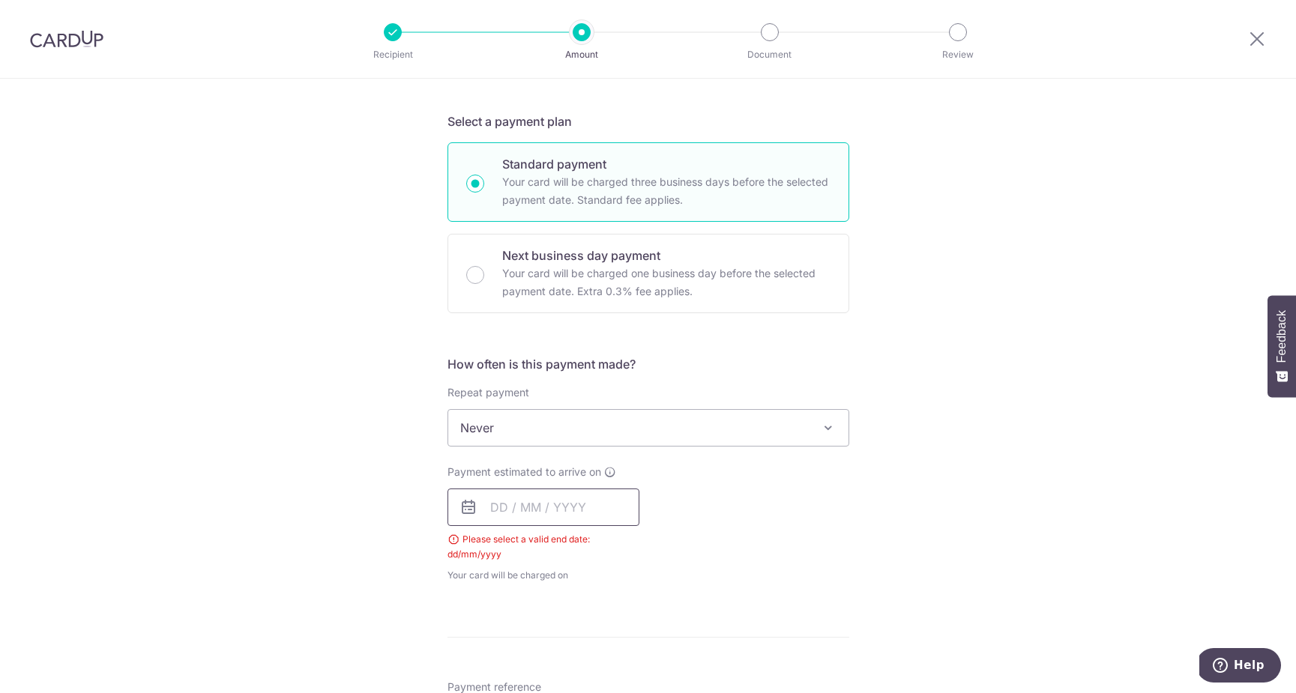
click at [499, 507] on input "text" at bounding box center [543, 507] width 192 height 37
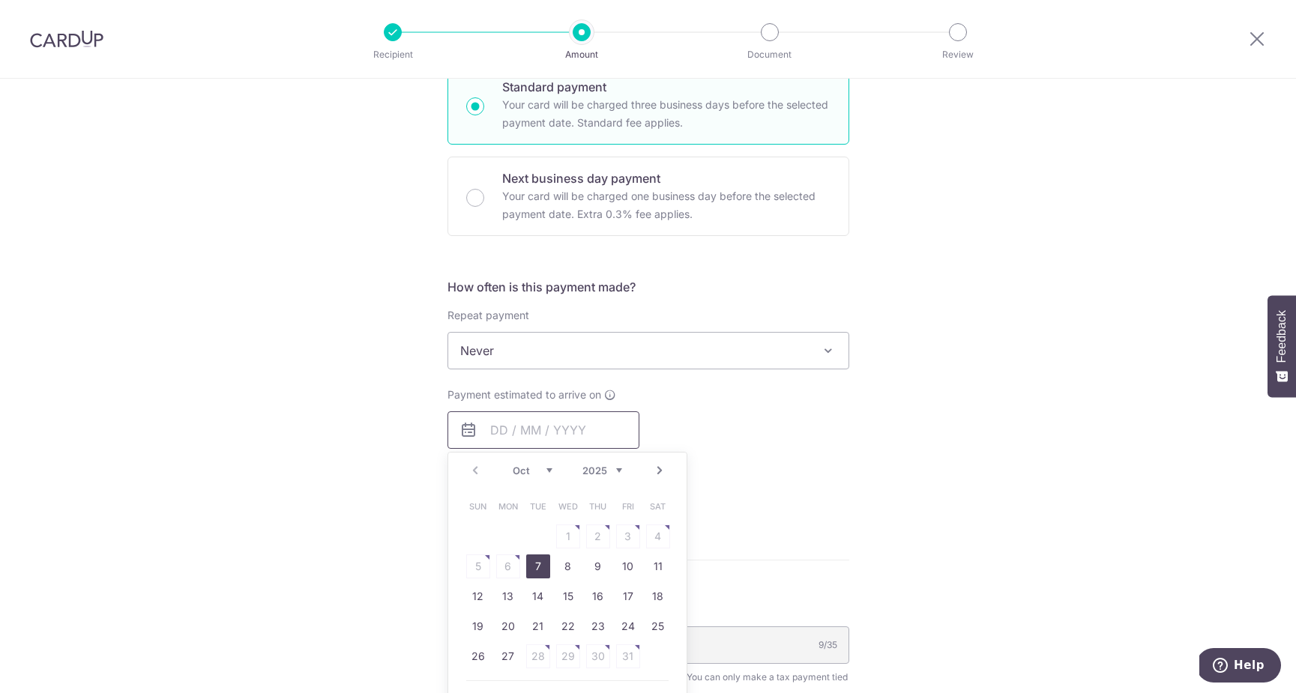
scroll to position [432, 0]
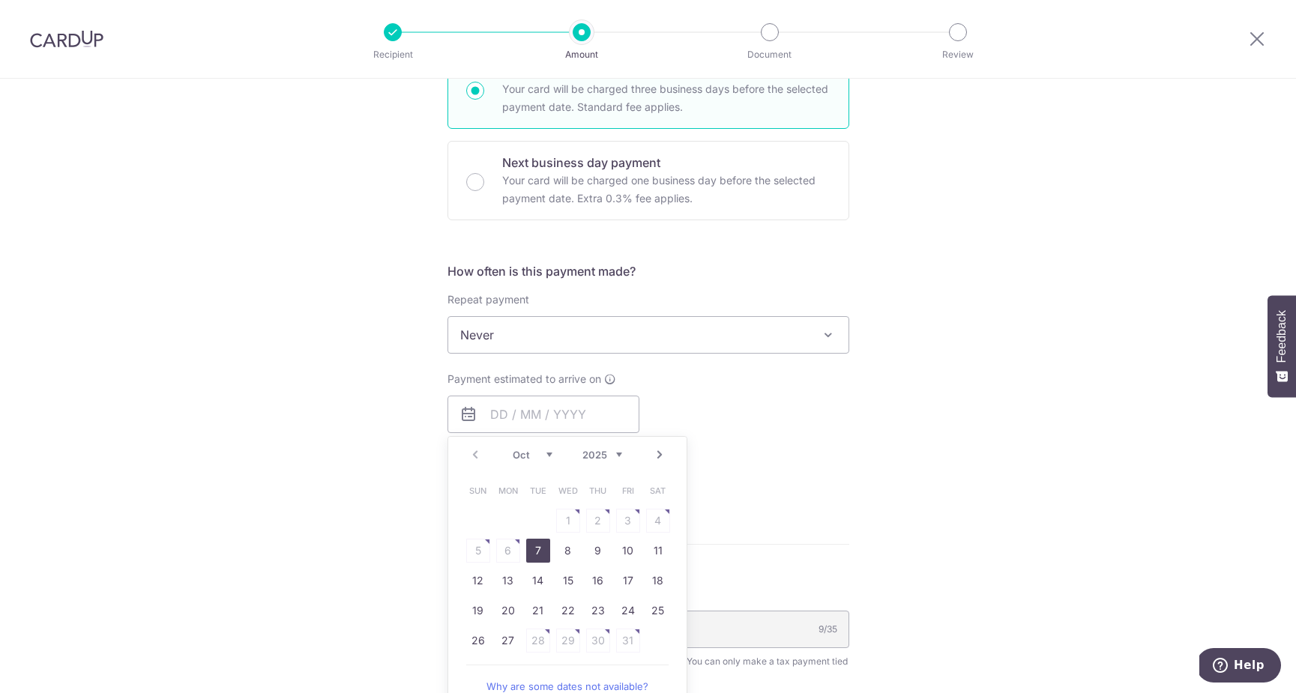
click at [537, 547] on link "7" at bounding box center [538, 551] width 24 height 24
type input "[DATE]"
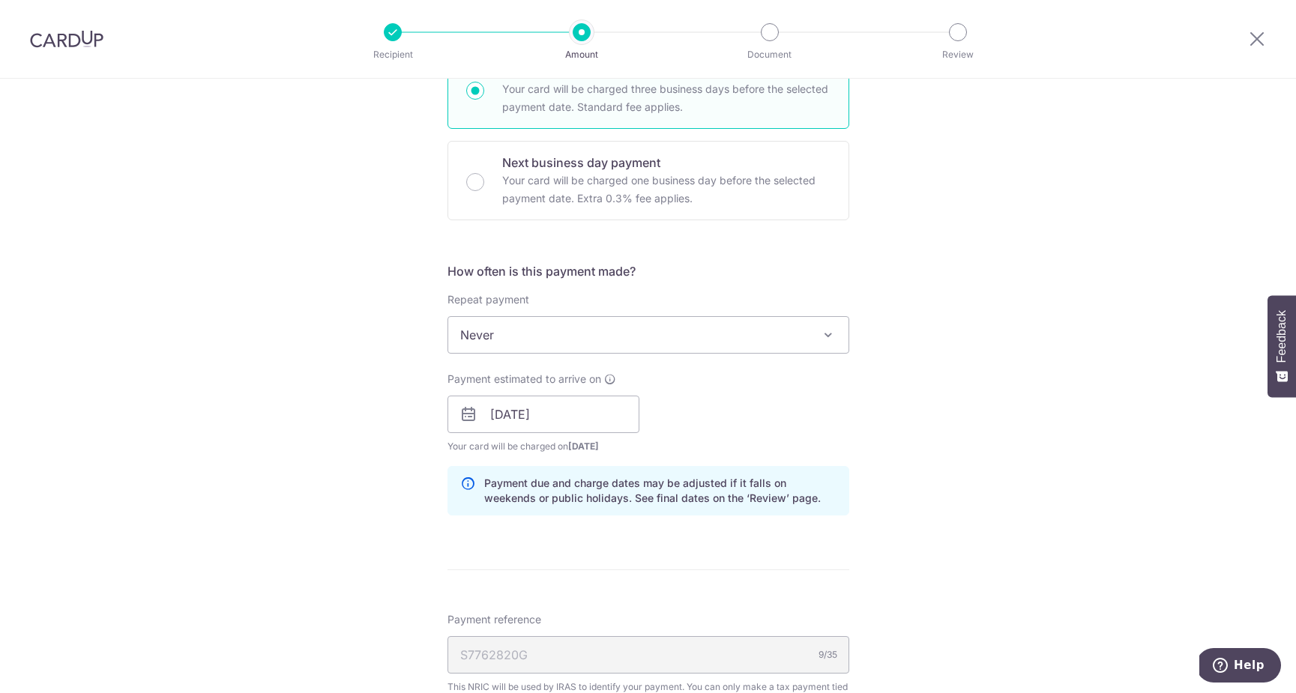
click at [814, 417] on div "Payment estimated to arrive on 07/10/2025 Prev Next Oct Nov Dec 2025 2026 2027 …" at bounding box center [648, 413] width 420 height 82
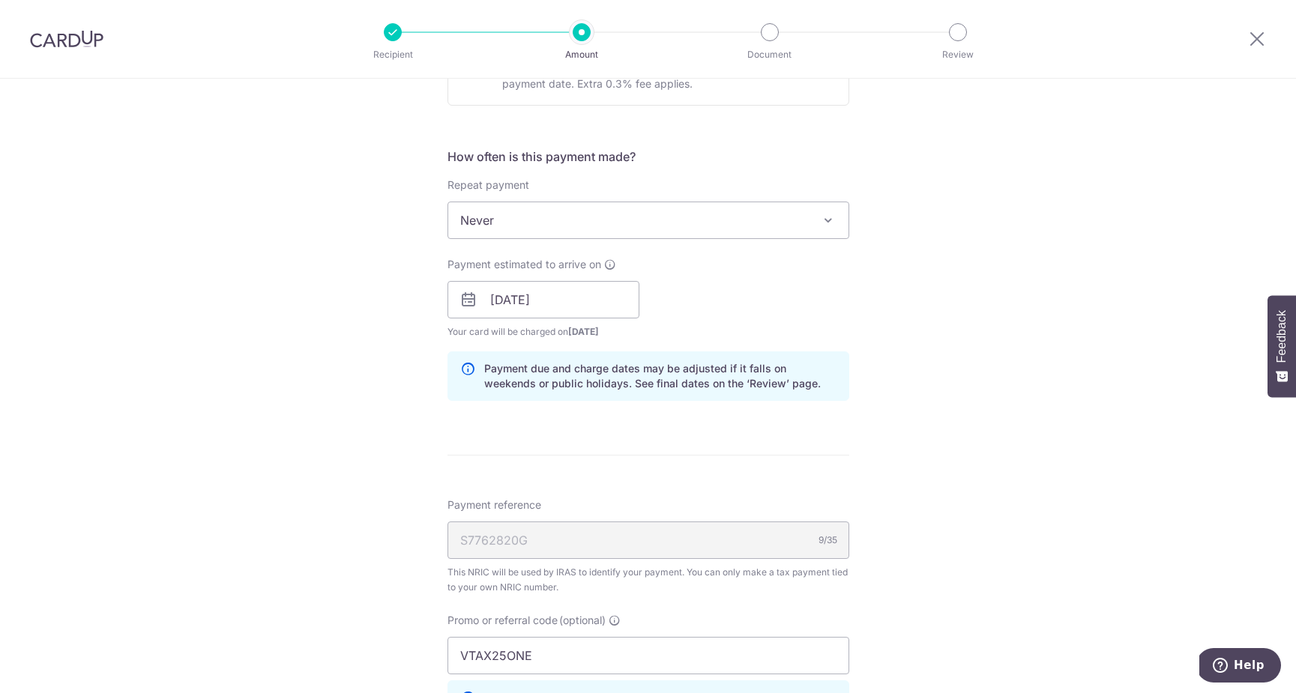
scroll to position [554, 0]
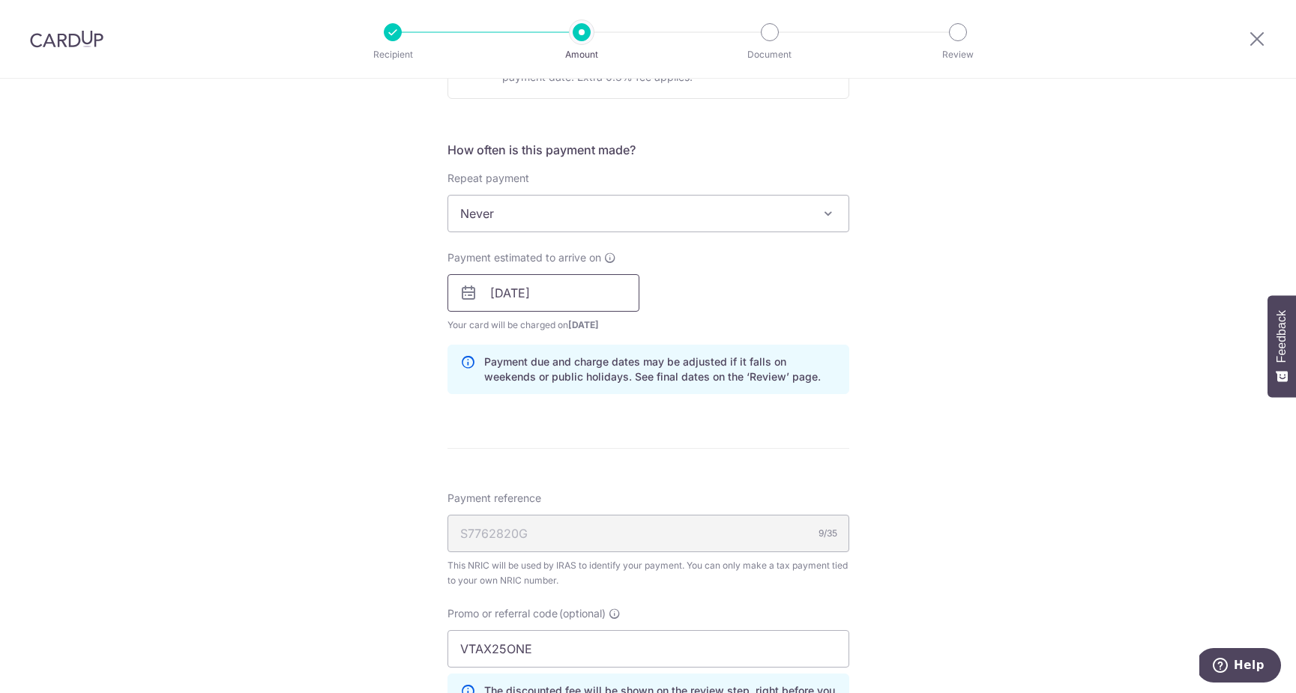
click at [607, 298] on input "07/10/2025" at bounding box center [543, 292] width 192 height 37
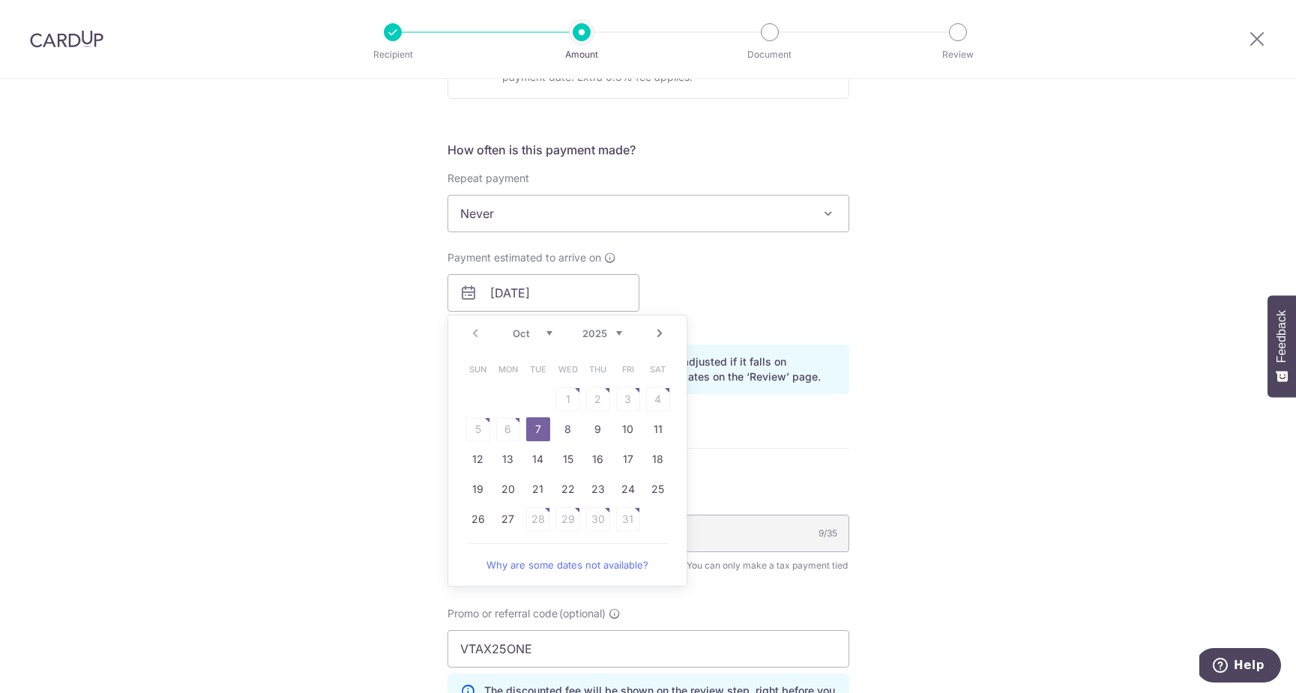
click at [567, 396] on table "Sun Mon Tue Wed Thu Fri Sat 1 2 3 4 5 6 7 8 9 10 11 12 13 14 15 16 17 18 19 20 …" at bounding box center [568, 445] width 210 height 180
click at [785, 316] on div "Payment estimated to arrive on 07/10/2025 Prev Next Oct Nov Dec 2025 2026 Sun M…" at bounding box center [648, 291] width 420 height 82
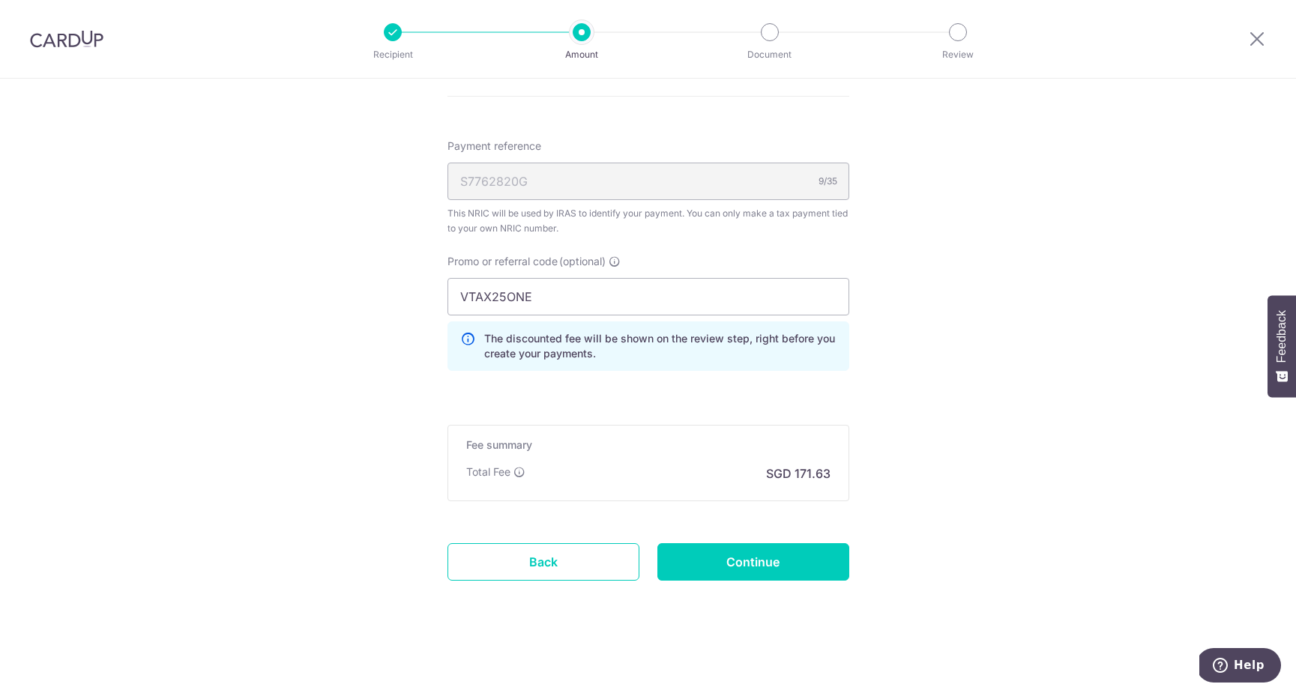
scroll to position [906, 0]
click at [788, 570] on input "Continue" at bounding box center [753, 561] width 192 height 37
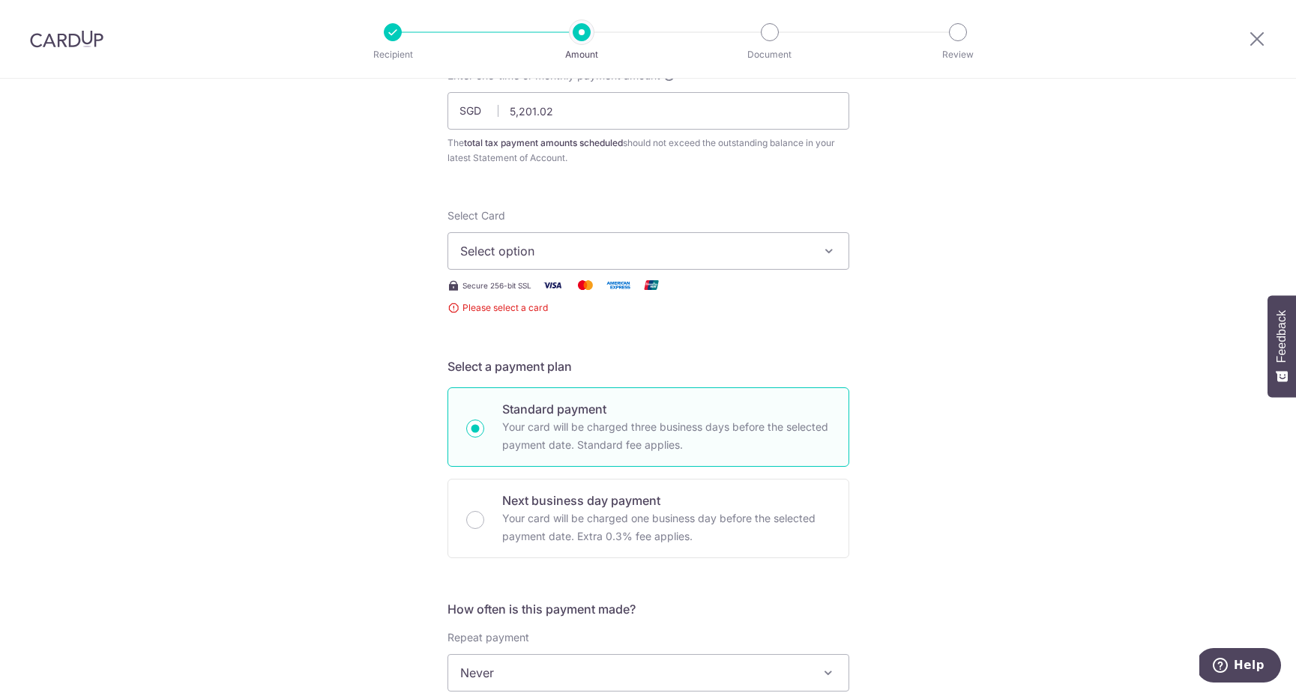
scroll to position [94, 0]
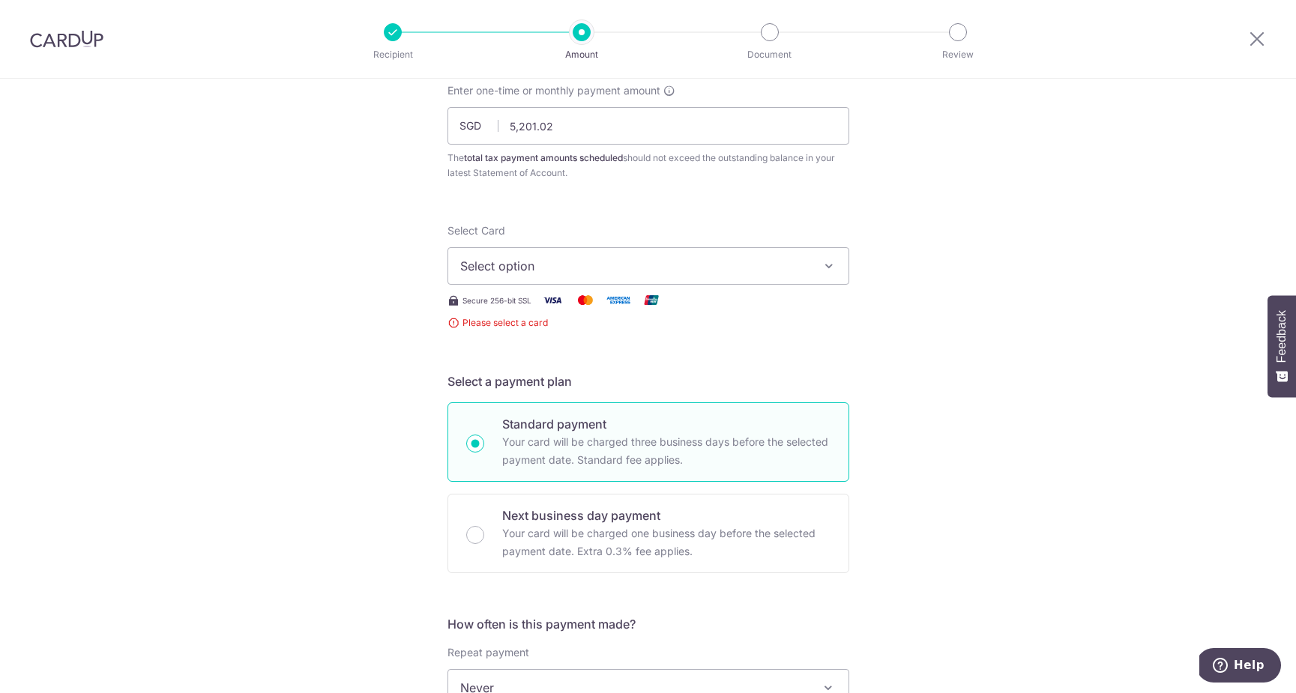
click at [604, 266] on span "Select option" at bounding box center [634, 266] width 349 height 18
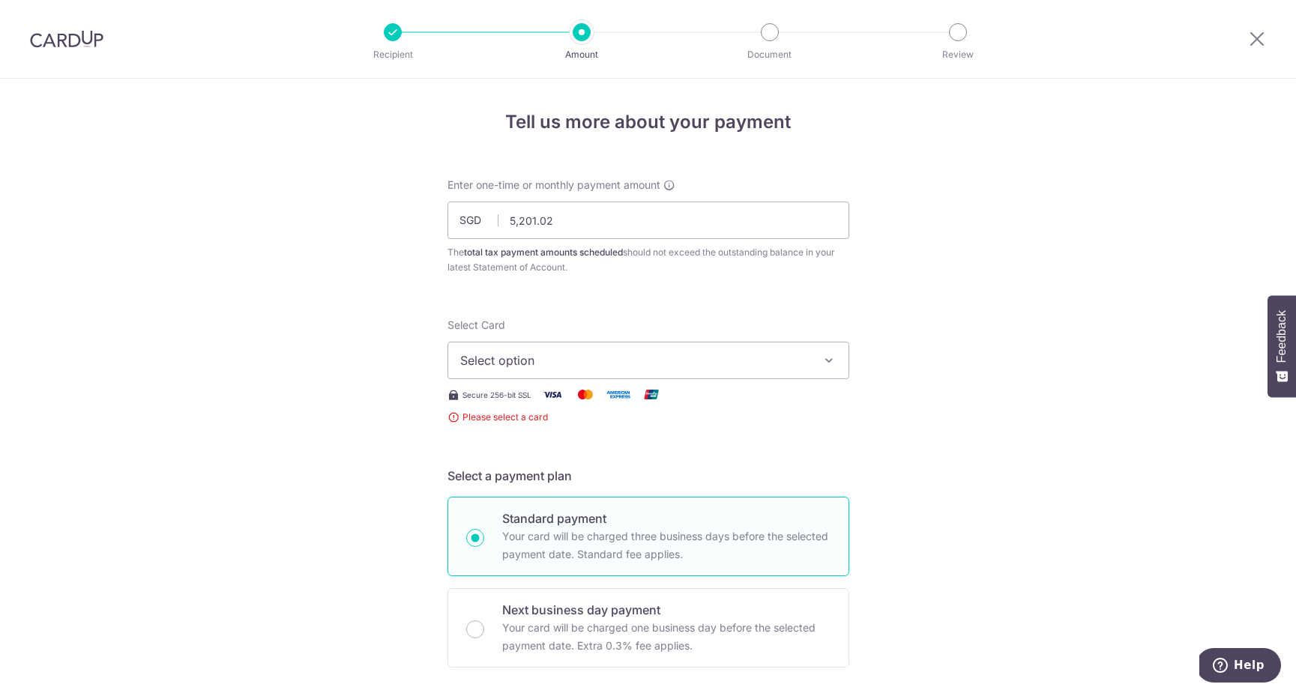
scroll to position [0, 0]
click at [654, 346] on button "Select option" at bounding box center [648, 360] width 402 height 37
click at [558, 408] on span "Add credit card" at bounding box center [661, 402] width 349 height 15
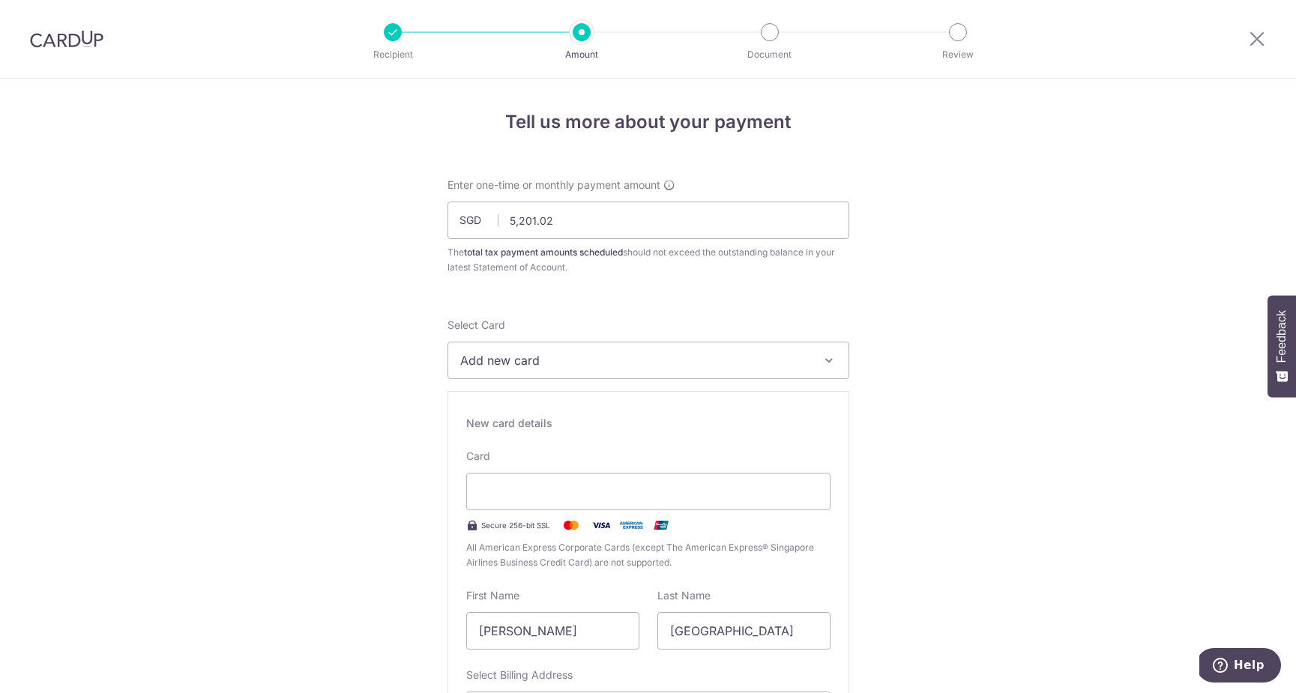
scroll to position [204, 0]
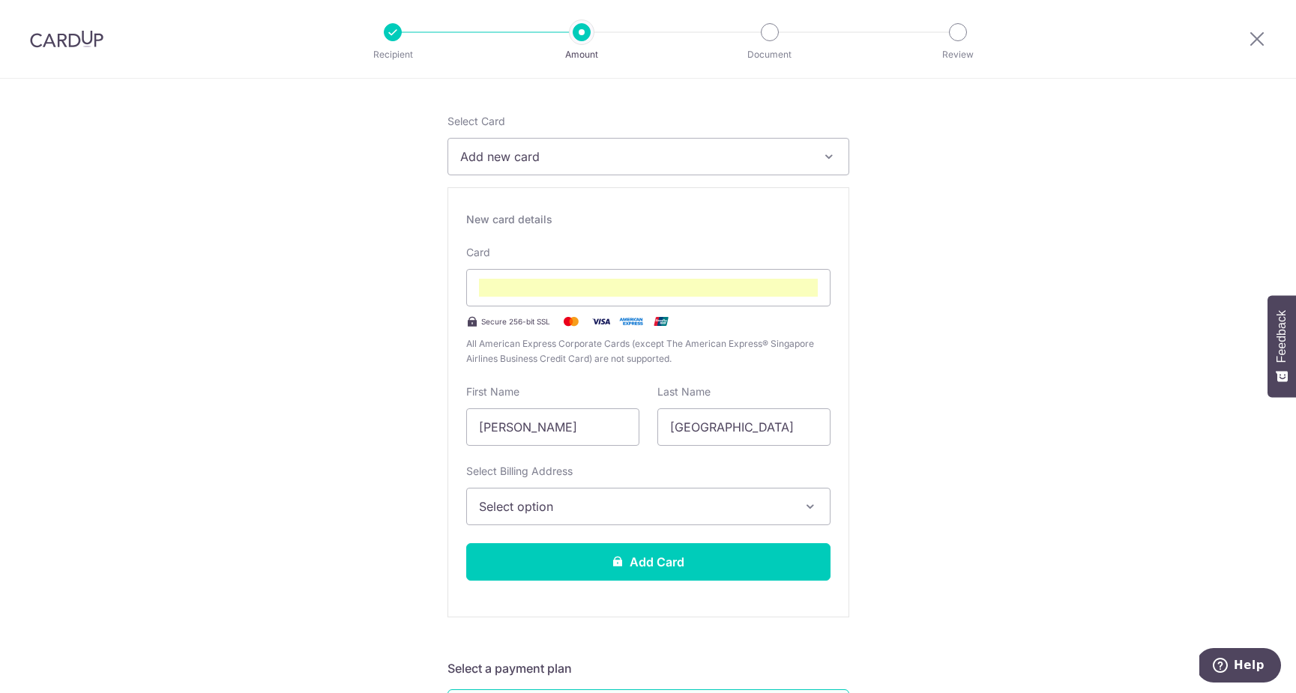
drag, startPoint x: 615, startPoint y: 437, endPoint x: 531, endPoint y: 428, distance: 84.4
click at [531, 428] on input "[PERSON_NAME]" at bounding box center [552, 426] width 173 height 37
type input "Alberto C"
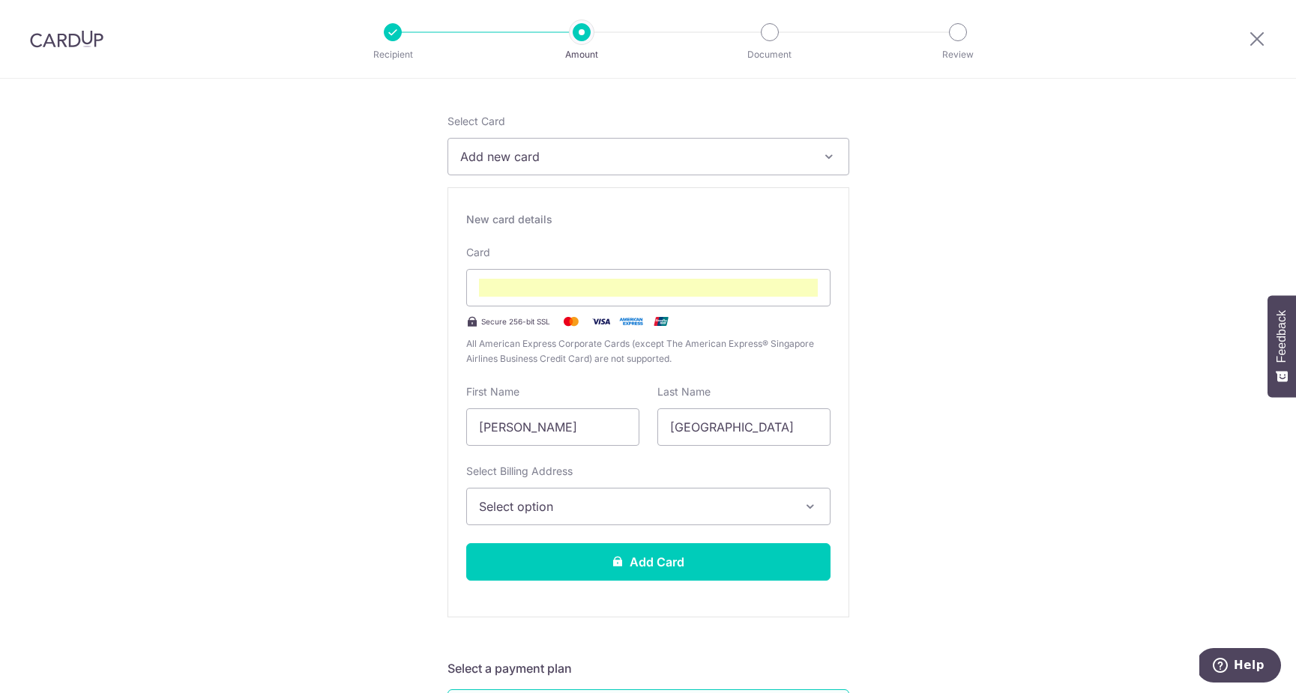
click at [680, 498] on span "Select option" at bounding box center [635, 507] width 312 height 18
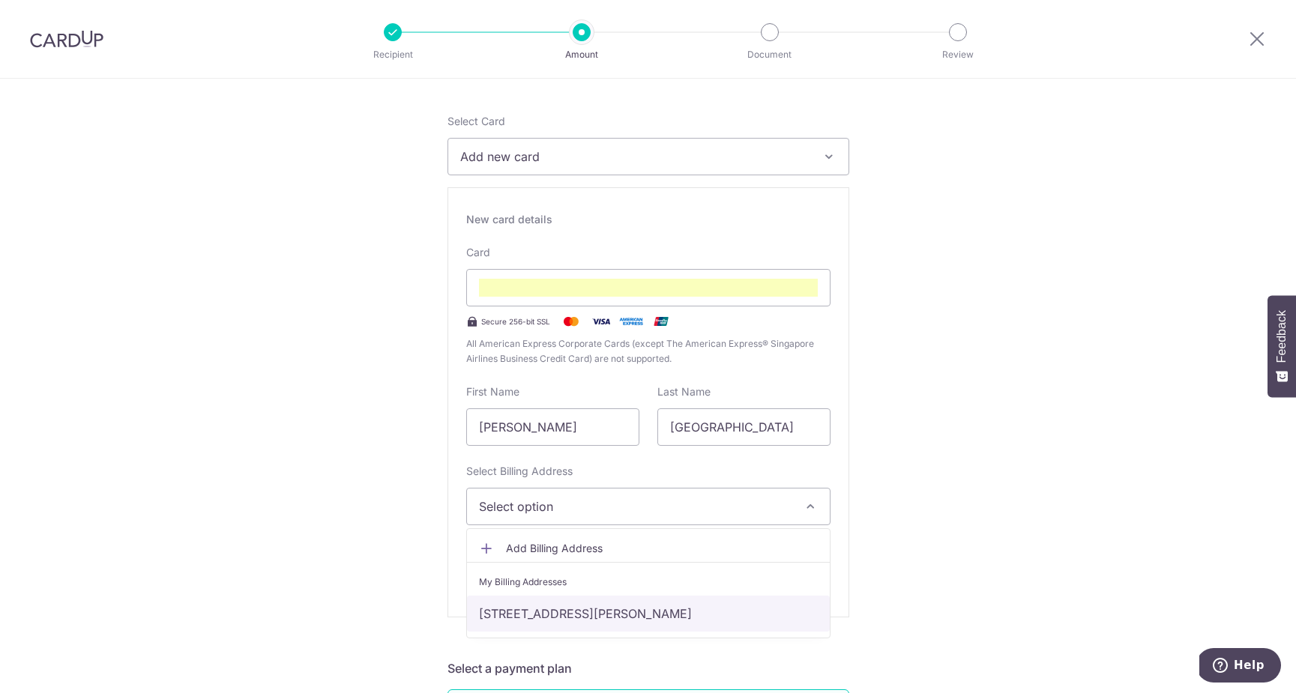
click at [637, 617] on link "493 Yio Chu Kang Road, 02-02, Singapore, Singapore-787079" at bounding box center [648, 614] width 363 height 36
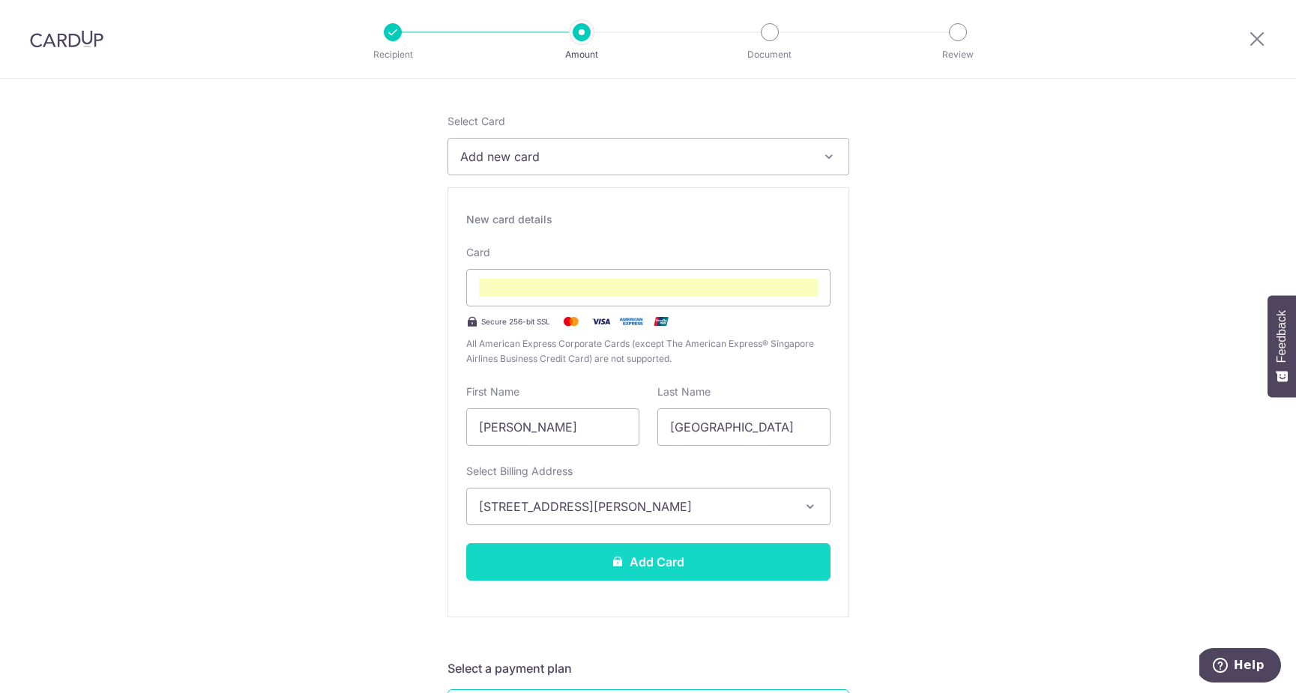
click at [650, 565] on button "Add Card" at bounding box center [648, 561] width 364 height 37
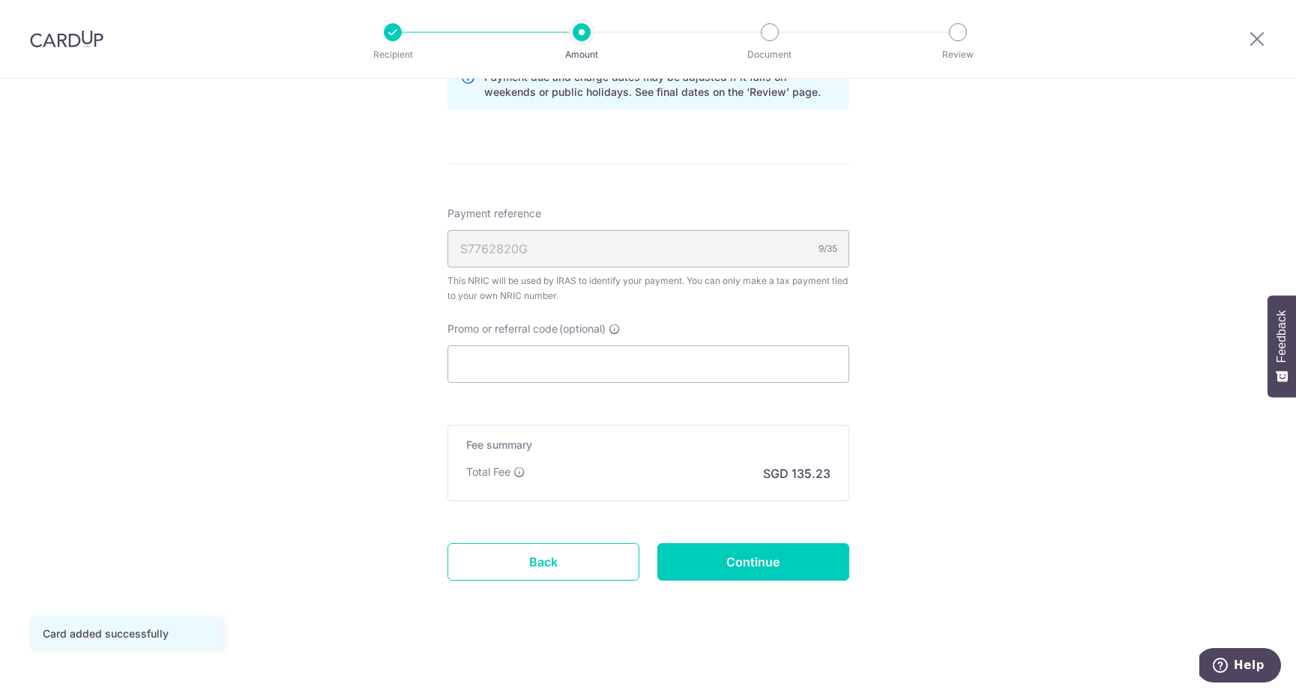
scroll to position [839, 0]
click at [708, 375] on input "Promo or referral code (optional)" at bounding box center [648, 364] width 402 height 37
paste input "VTAX25ONE"
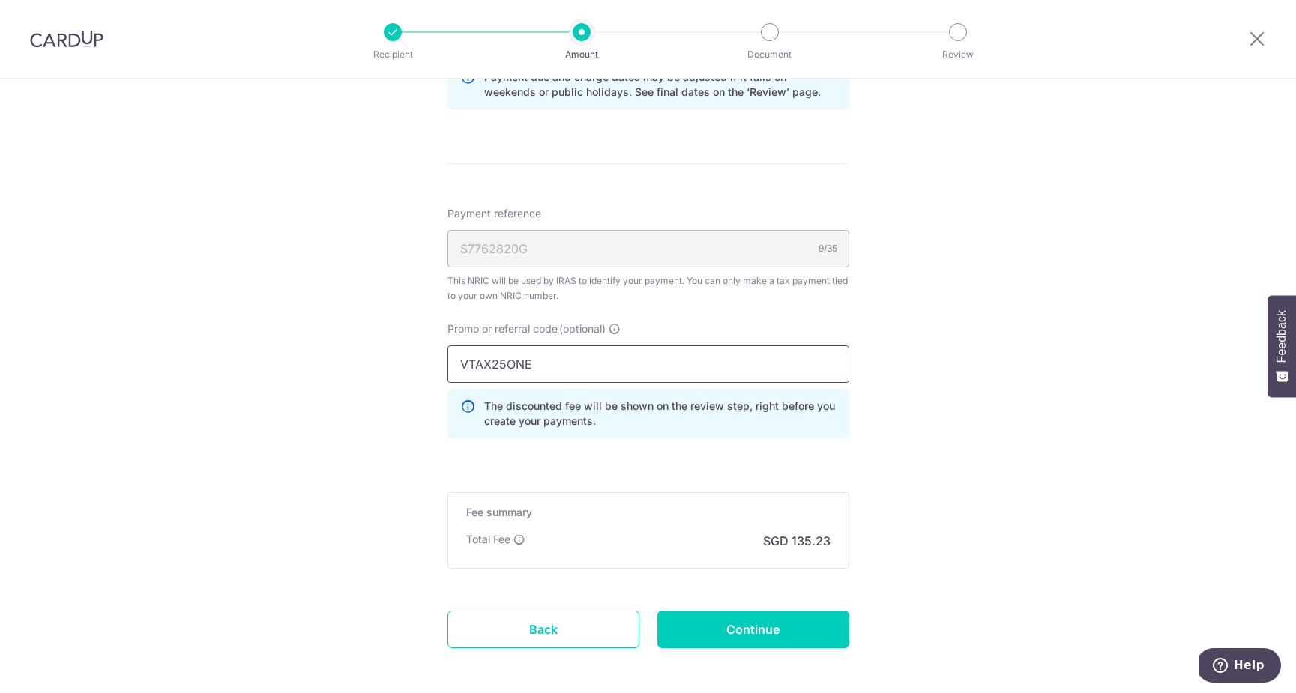
type input "VTAX25ONE"
click at [772, 648] on form "Enter one-time or monthly payment amount SGD 5,201.02 5201.02 The total tax pay…" at bounding box center [648, 14] width 402 height 1351
click at [769, 637] on input "Continue" at bounding box center [753, 629] width 192 height 37
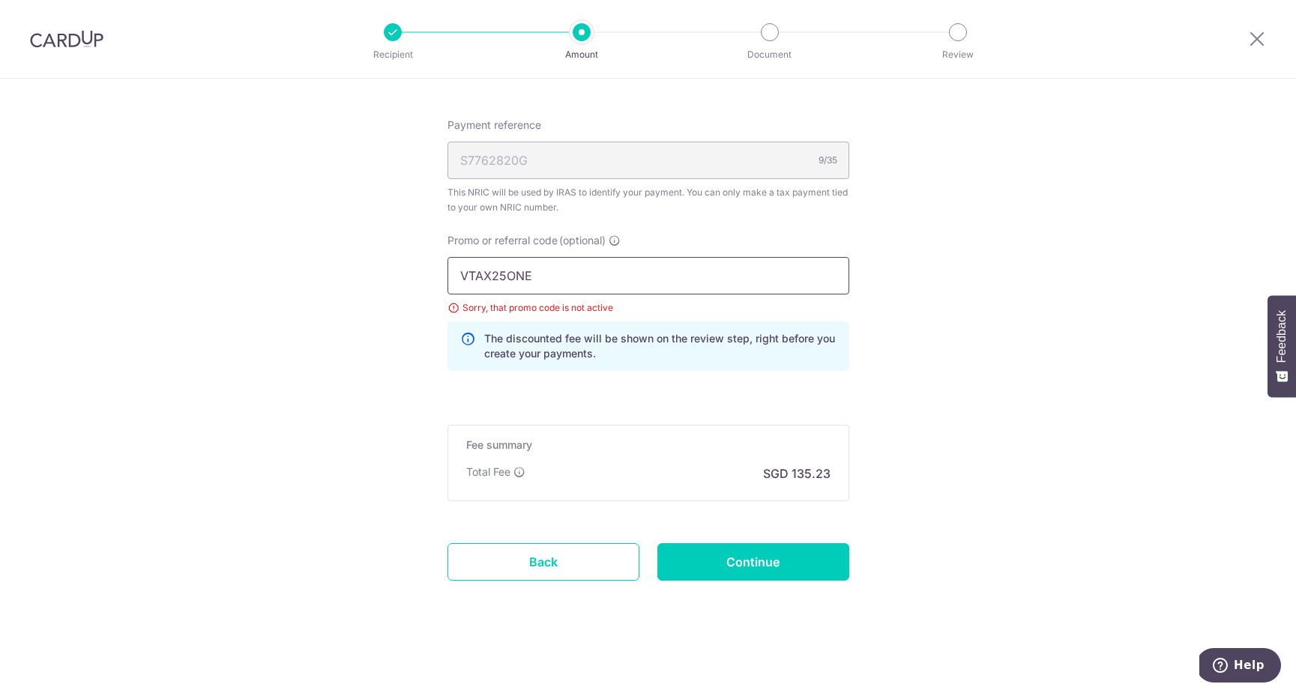
click at [559, 273] on input "VTAX25ONE" at bounding box center [648, 275] width 402 height 37
drag, startPoint x: 570, startPoint y: 279, endPoint x: 383, endPoint y: 275, distance: 186.7
click at [763, 578] on input "Continue" at bounding box center [753, 561] width 192 height 37
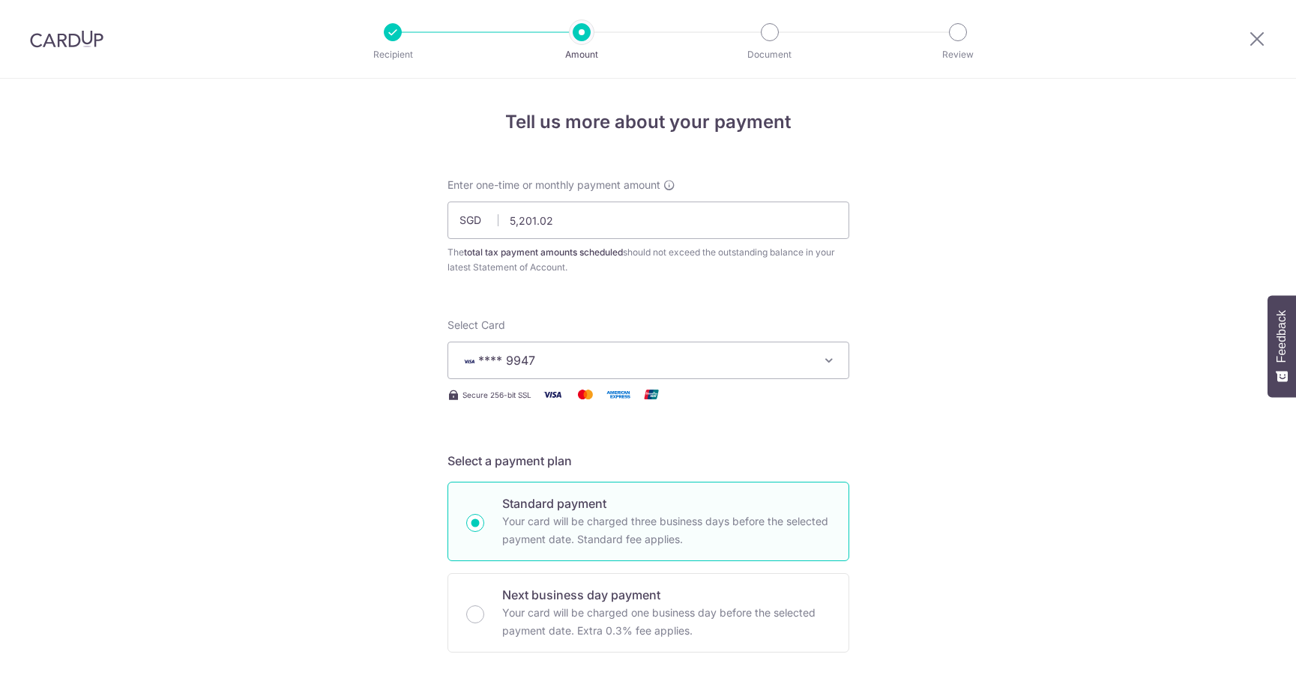
scroll to position [927, 0]
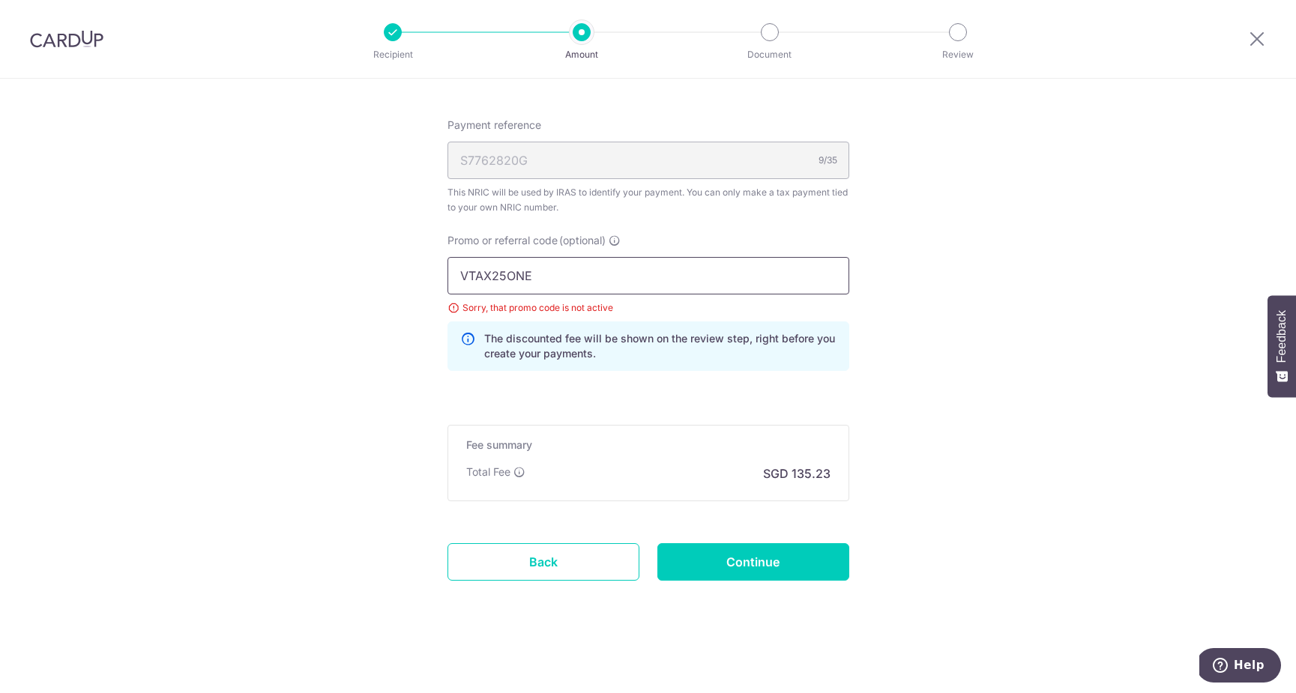
drag, startPoint x: 557, startPoint y: 282, endPoint x: 348, endPoint y: 236, distance: 214.1
paste input "R"
type input "VTAX25R"
click at [715, 546] on input "Continue" at bounding box center [753, 561] width 192 height 37
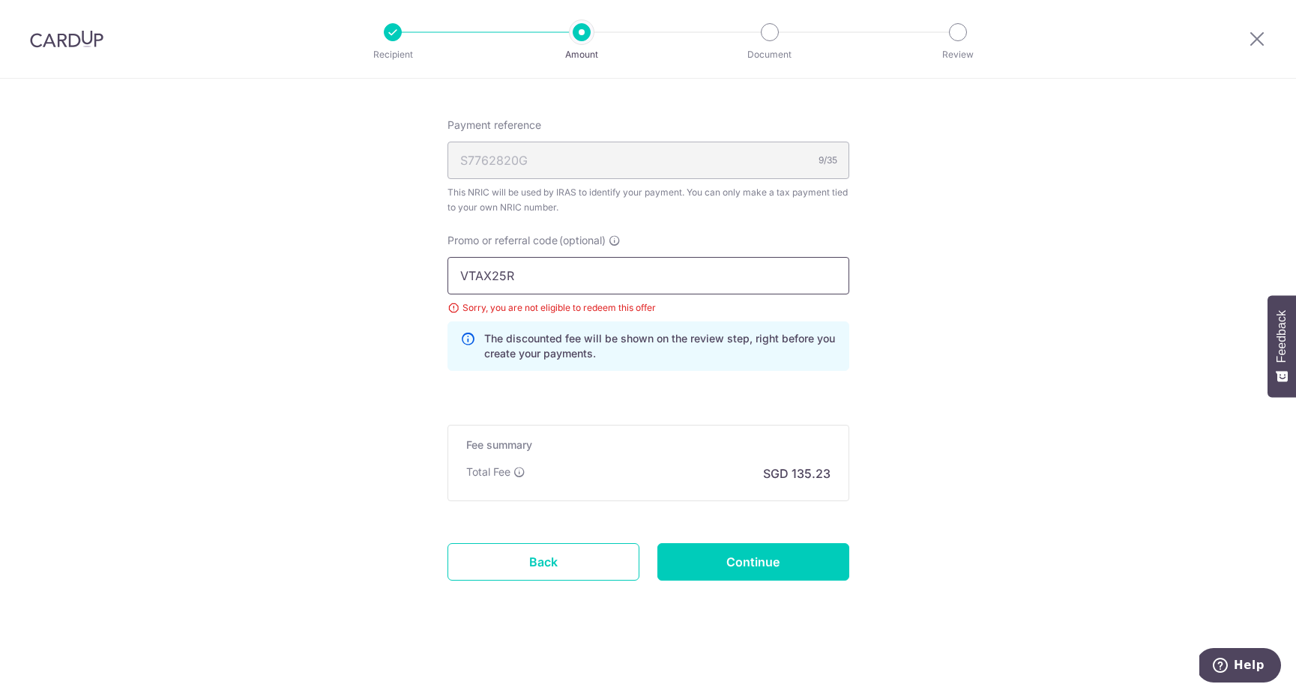
drag, startPoint x: 550, startPoint y: 268, endPoint x: 555, endPoint y: 292, distance: 24.6
click at [555, 292] on input "VTAX25R" at bounding box center [648, 275] width 402 height 37
paste input "MCTAX25N"
type input "MCTAX25N"
click at [761, 572] on input "Continue" at bounding box center [753, 561] width 192 height 37
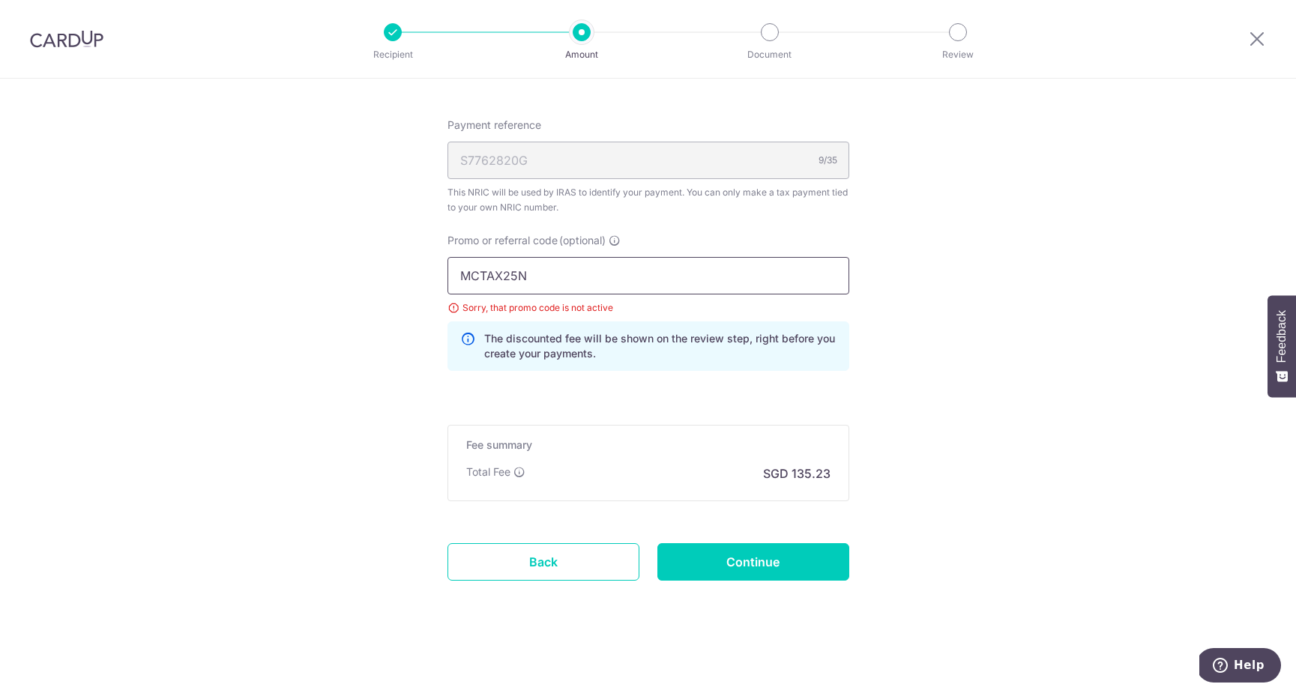
click at [606, 288] on input "MCTAX25N" at bounding box center [648, 275] width 402 height 37
drag, startPoint x: 606, startPoint y: 288, endPoint x: 346, endPoint y: 269, distance: 260.8
paste input "LTAX25R"
type input "MLTAX25R"
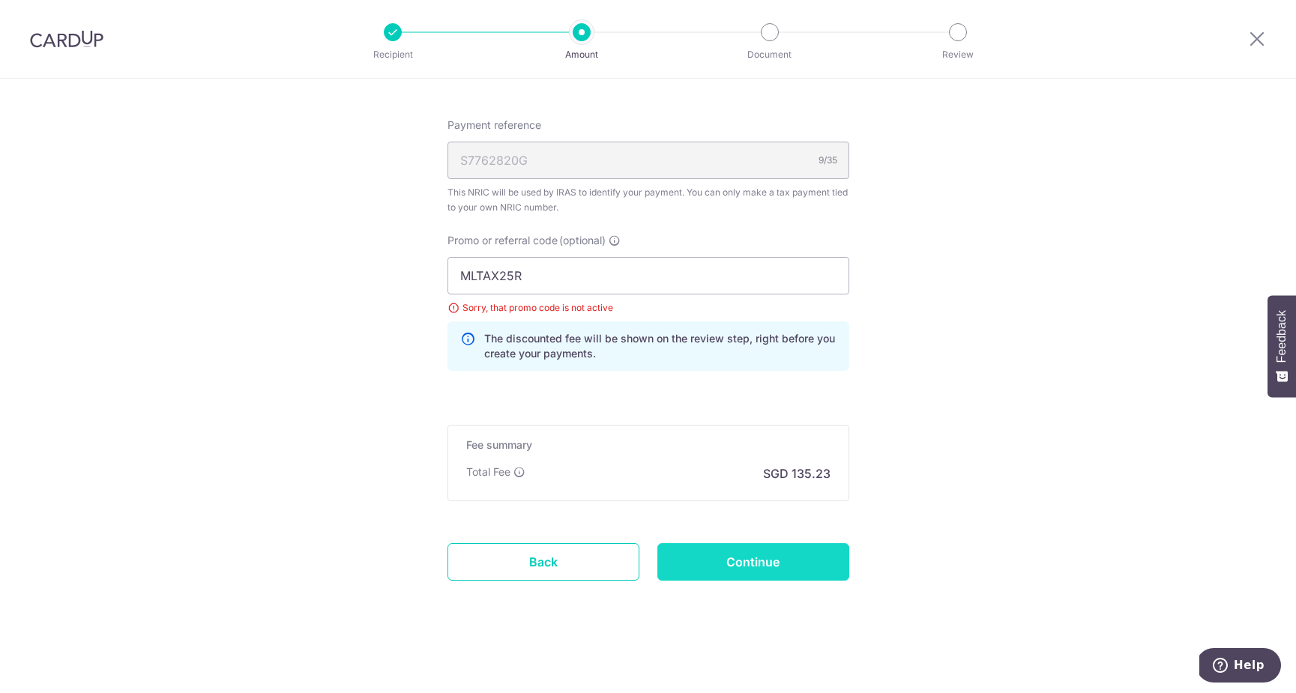
click at [732, 561] on input "Continue" at bounding box center [753, 561] width 192 height 37
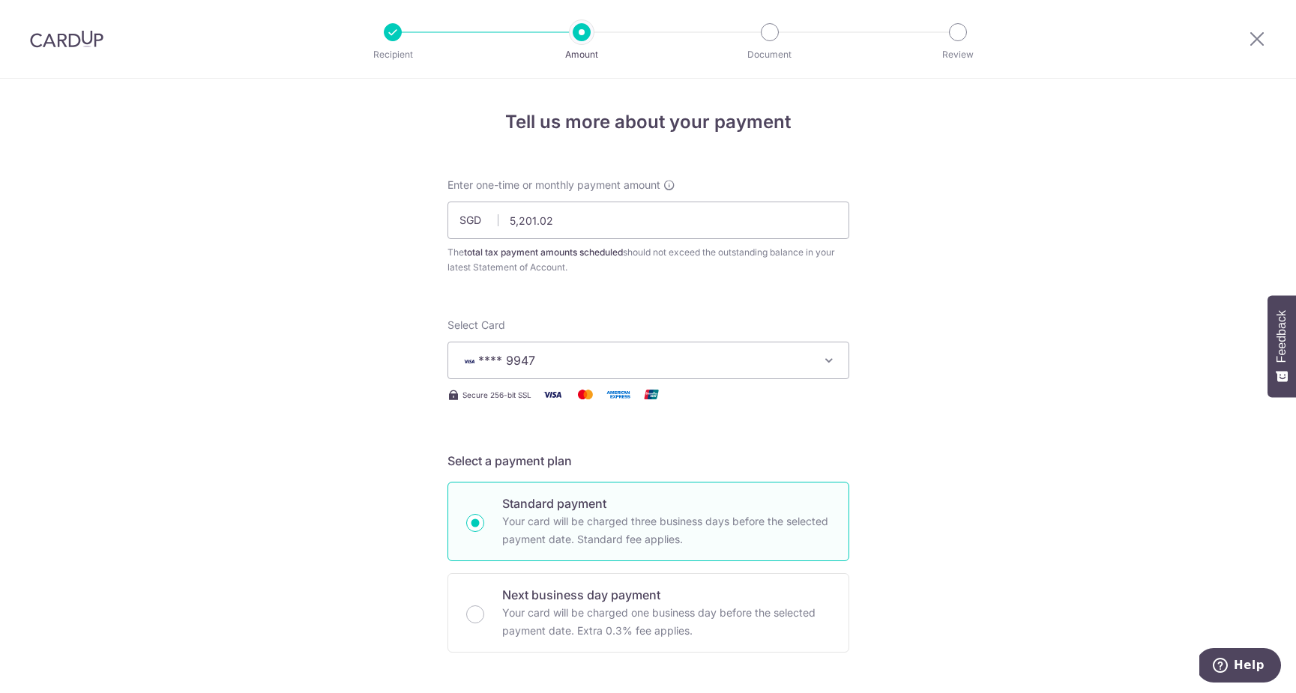
scroll to position [927, 0]
